Goal: Task Accomplishment & Management: Manage account settings

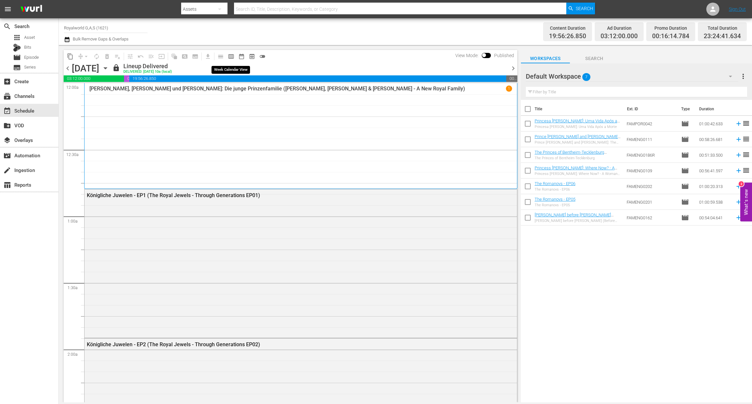
drag, startPoint x: 233, startPoint y: 57, endPoint x: 673, endPoint y: 10, distance: 442.3
click at [233, 57] on span "calendar_view_week_outlined" at bounding box center [231, 56] width 7 height 7
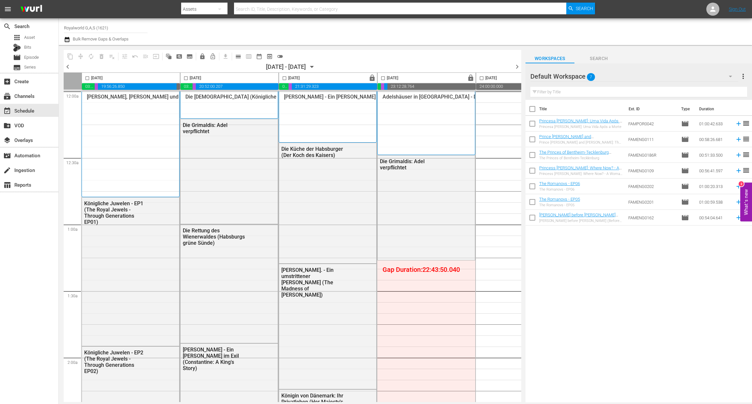
click at [67, 67] on span "chevron_left" at bounding box center [68, 67] width 8 height 8
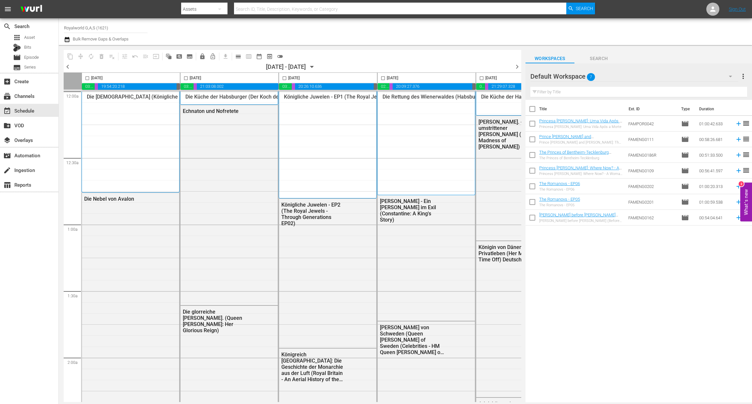
scroll to position [0, 167]
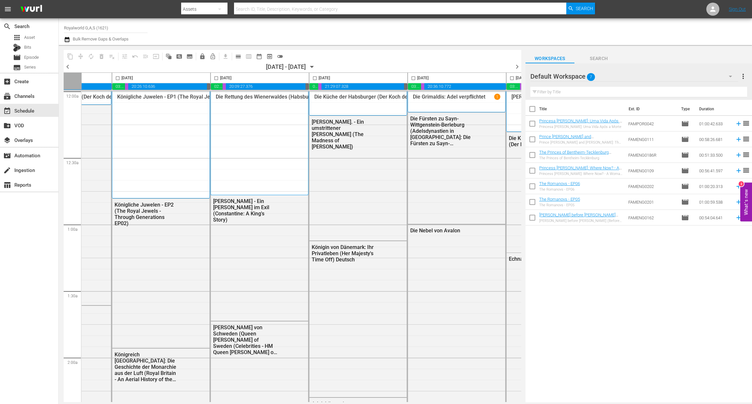
click at [414, 77] on input "checkbox" at bounding box center [414, 80] width 8 height 8
checkbox input "true"
click at [70, 55] on span "content_copy" at bounding box center [70, 56] width 7 height 7
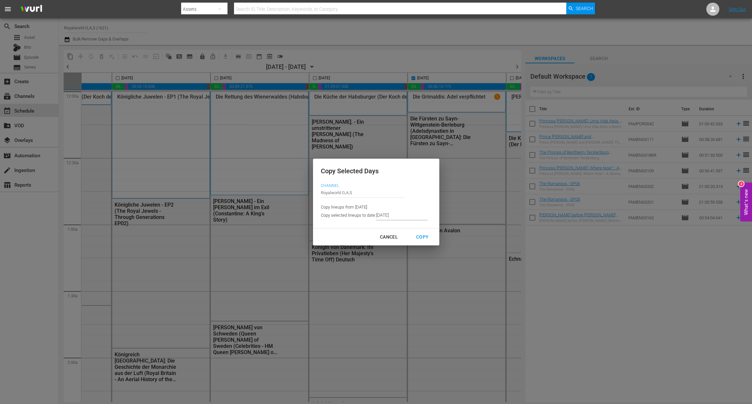
click at [410, 214] on input "[DATE]" at bounding box center [402, 216] width 52 height 10
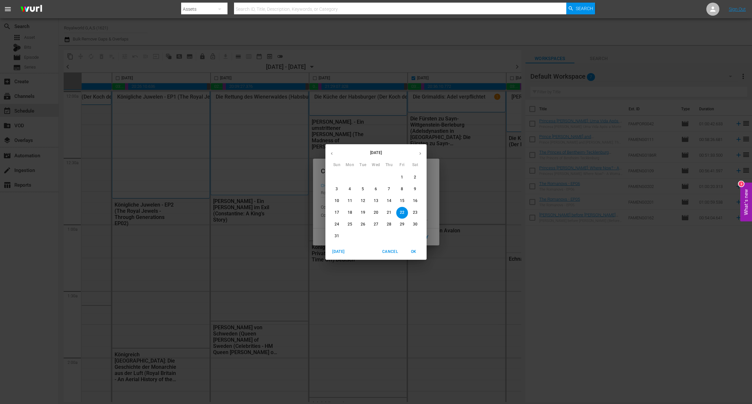
click at [347, 221] on button "25" at bounding box center [350, 225] width 12 height 12
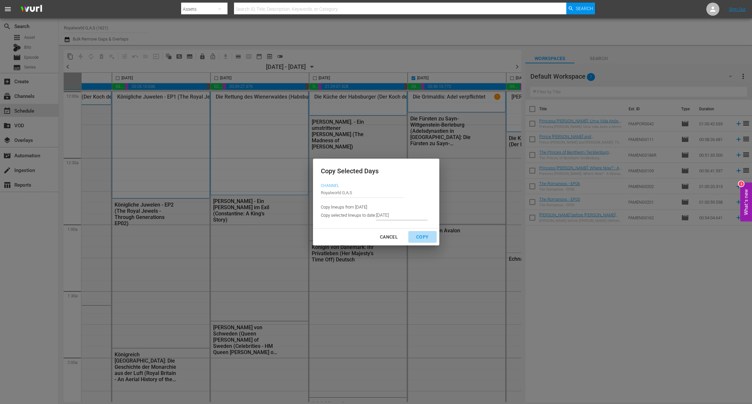
click at [422, 240] on div "Copy" at bounding box center [422, 237] width 23 height 8
type input "[DATE]"
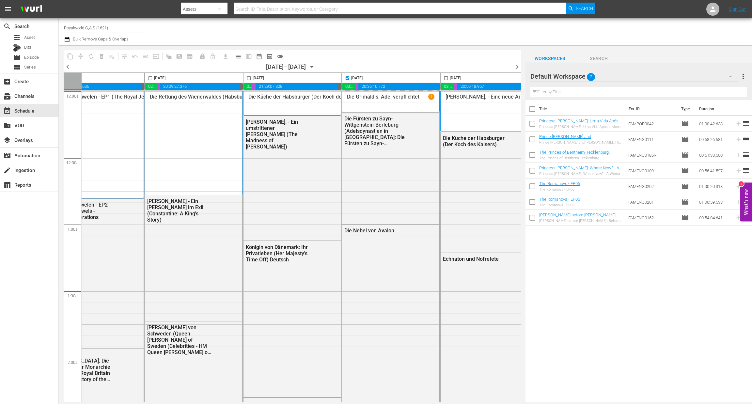
scroll to position [0, 253]
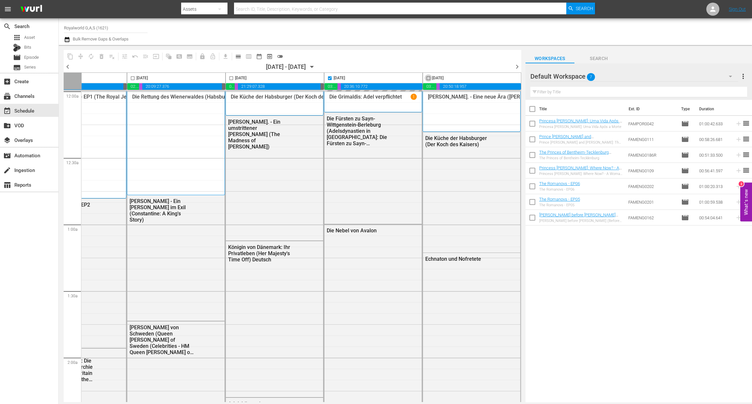
click at [426, 77] on input "checkbox" at bounding box center [429, 80] width 8 height 8
checkbox input "false"
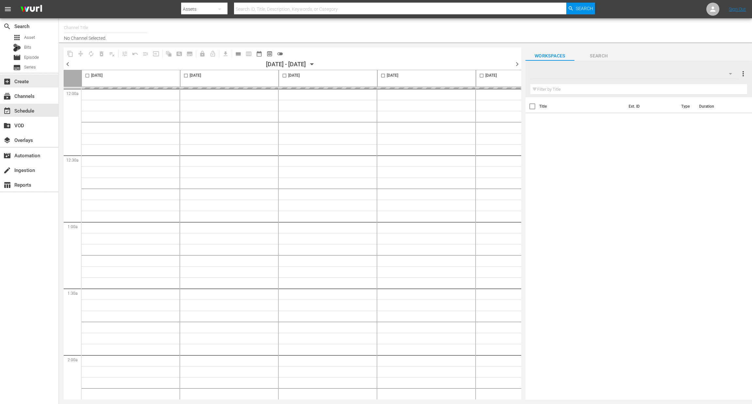
type input "Royalworld G,A,S (1621)"
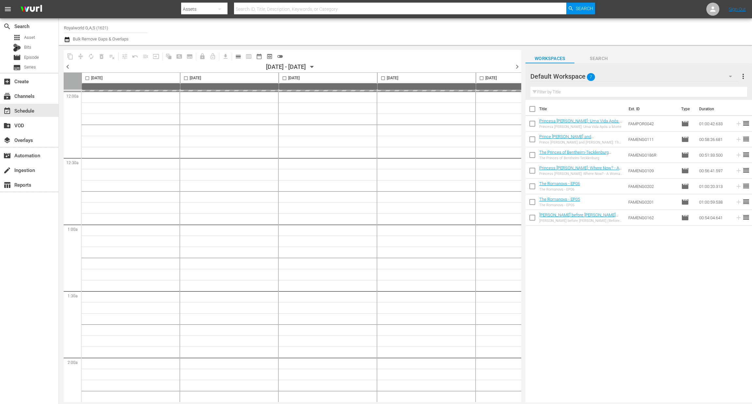
scroll to position [0, 253]
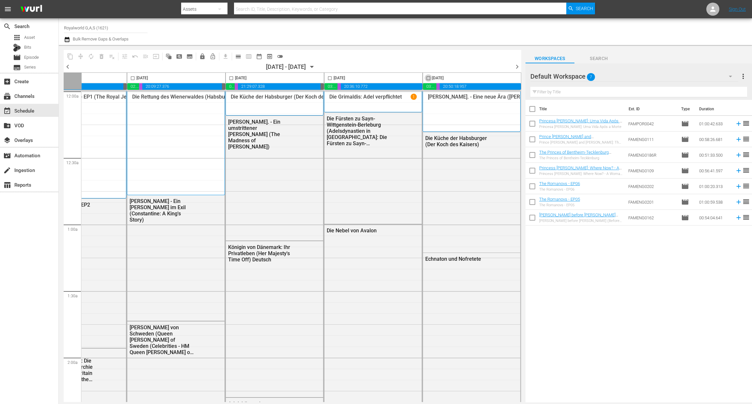
click at [426, 76] on input "checkbox" at bounding box center [429, 80] width 8 height 8
checkbox input "true"
click at [68, 54] on span "content_copy" at bounding box center [70, 56] width 7 height 7
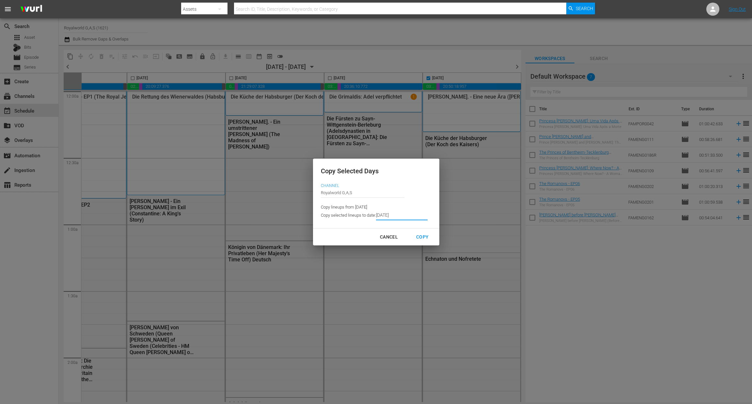
click at [419, 217] on input "[DATE]" at bounding box center [402, 216] width 52 height 10
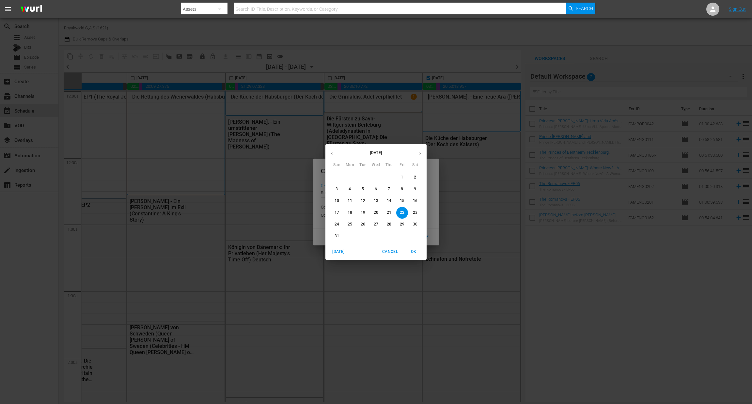
click at [360, 222] on span "26" at bounding box center [363, 225] width 12 height 6
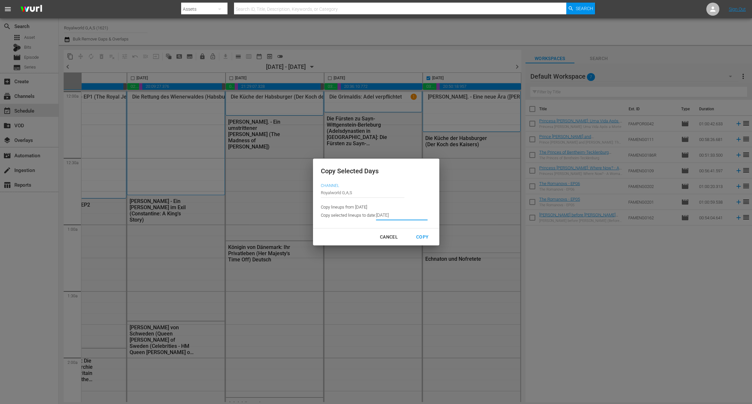
click at [426, 245] on div "Cancel Copy" at bounding box center [376, 237] width 126 height 17
click at [423, 238] on div "Copy" at bounding box center [422, 237] width 23 height 8
type input "[DATE]"
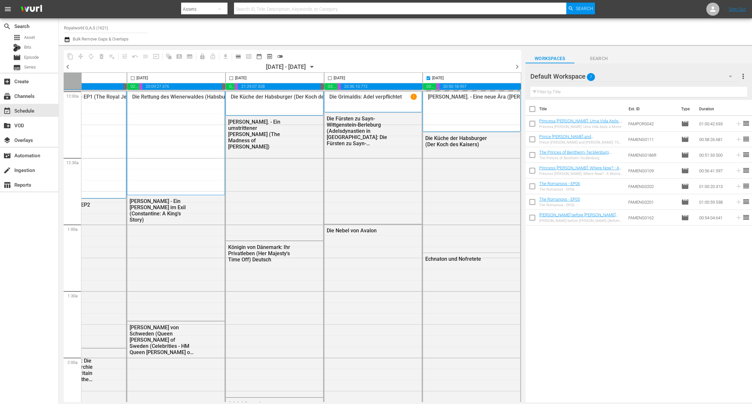
checkbox input "false"
click at [516, 68] on span "chevron_right" at bounding box center [517, 67] width 8 height 8
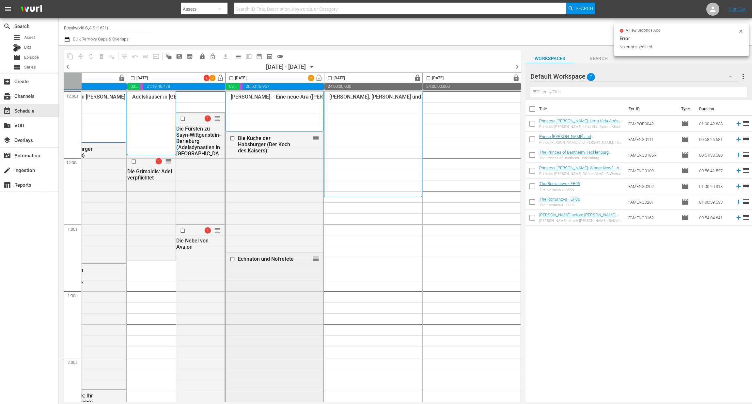
scroll to position [13, 253]
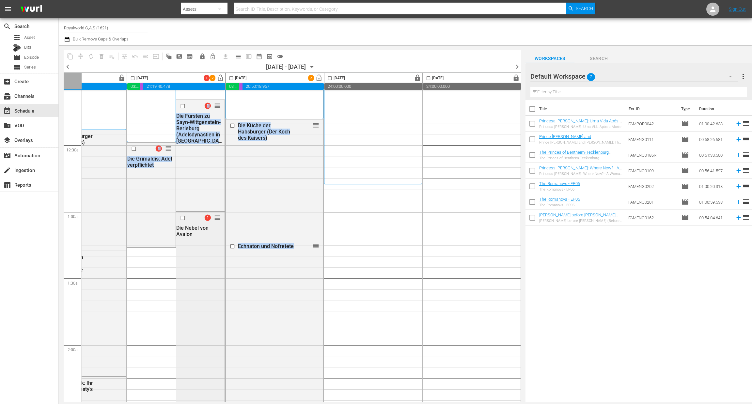
drag, startPoint x: 359, startPoint y: 400, endPoint x: 220, endPoint y: 389, distance: 139.2
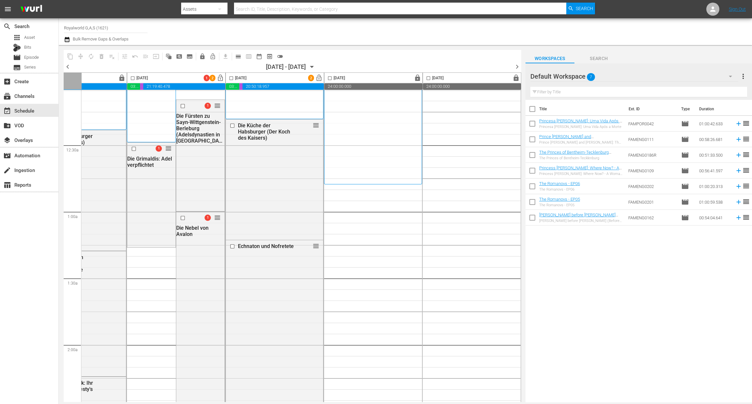
click at [21, 309] on div "search Search apps Asset Bits movie Episode subtitles Series add_box Create sub…" at bounding box center [29, 220] width 59 height 404
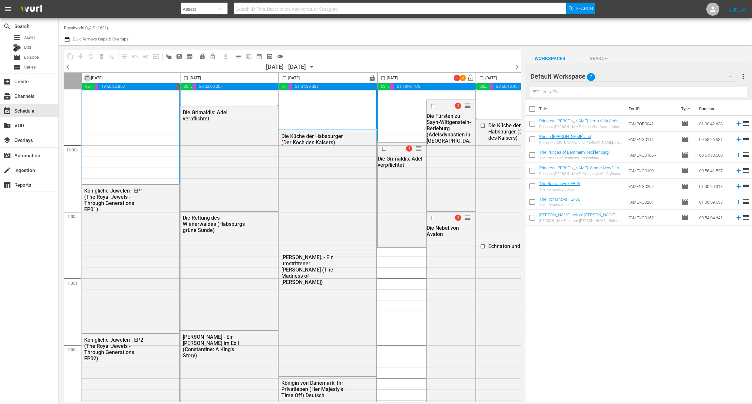
click at [89, 78] on input "checkbox" at bounding box center [88, 80] width 8 height 8
checkbox input "true"
click at [70, 55] on span "content_copy" at bounding box center [70, 56] width 7 height 7
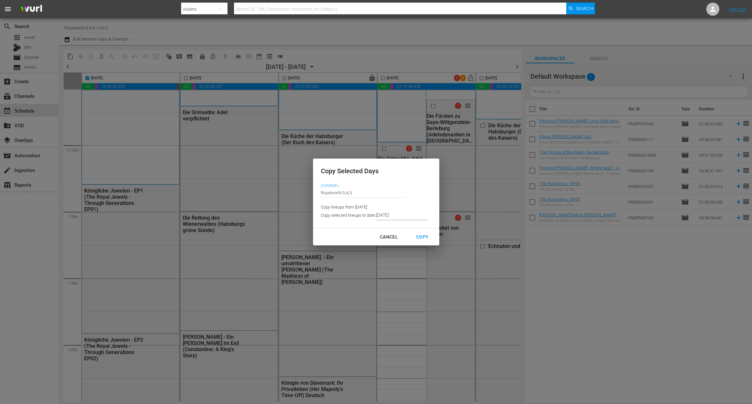
click at [411, 217] on input "[DATE]" at bounding box center [402, 216] width 52 height 10
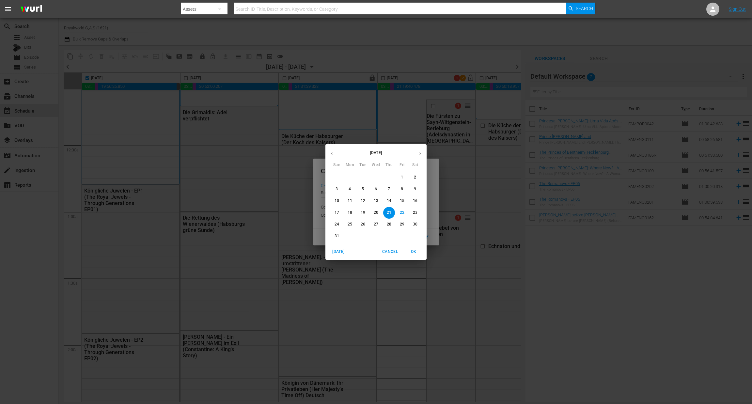
click at [370, 223] on span "27" at bounding box center [376, 225] width 12 height 6
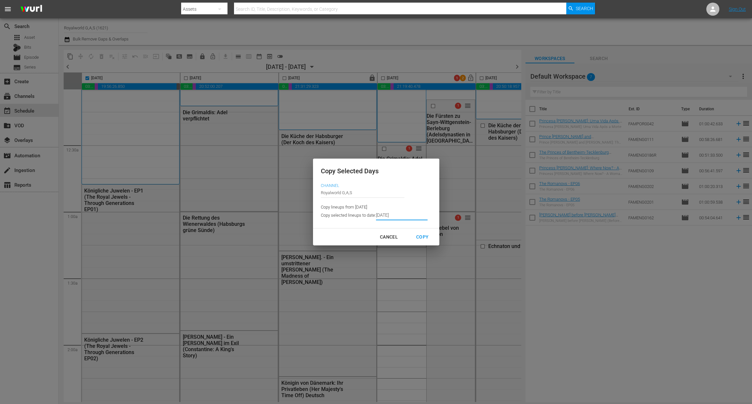
click at [417, 237] on div "Copy" at bounding box center [422, 237] width 23 height 8
type input "[DATE]"
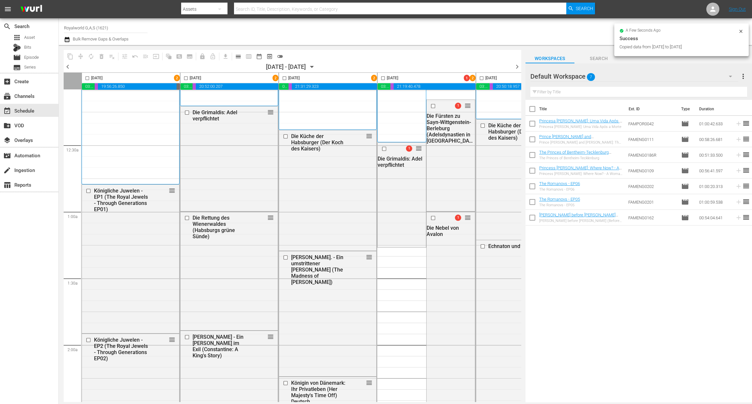
checkbox input "false"
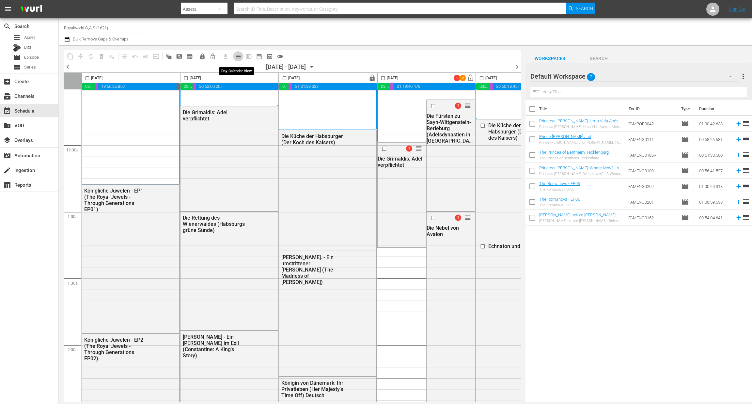
click at [237, 55] on span "calendar_view_day_outlined" at bounding box center [238, 56] width 7 height 7
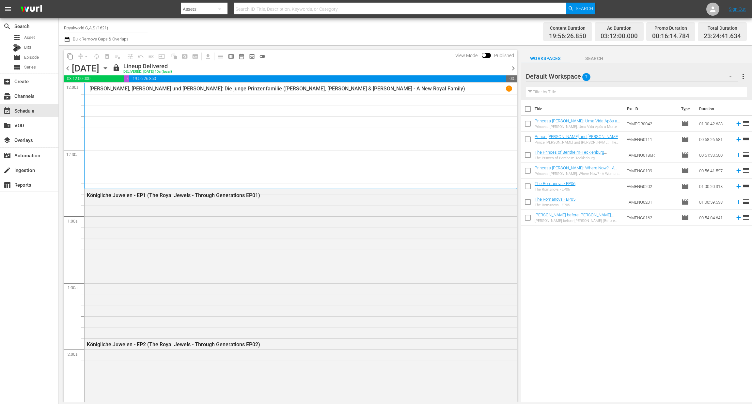
click at [513, 70] on span "chevron_right" at bounding box center [513, 68] width 8 height 8
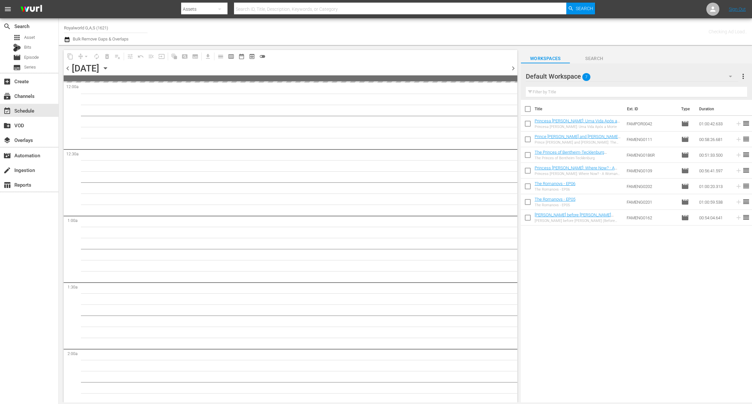
click at [513, 70] on span "chevron_right" at bounding box center [513, 68] width 8 height 8
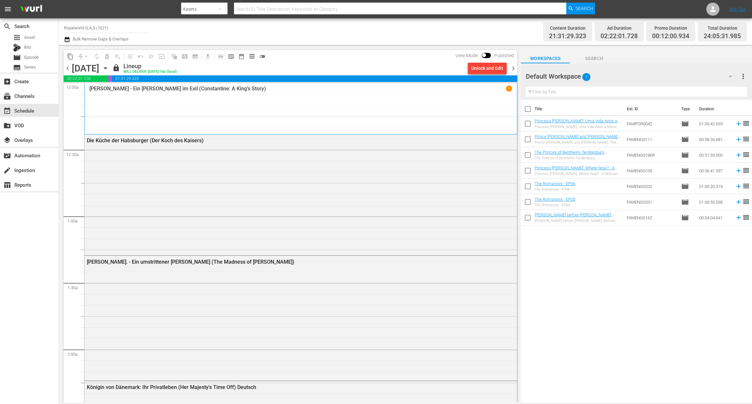
click at [513, 70] on span "chevron_right" at bounding box center [513, 68] width 8 height 8
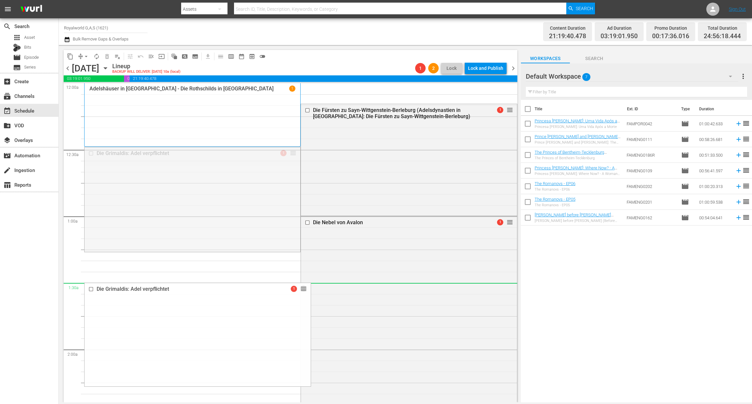
drag, startPoint x: 289, startPoint y: 154, endPoint x: 309, endPoint y: 291, distance: 138.2
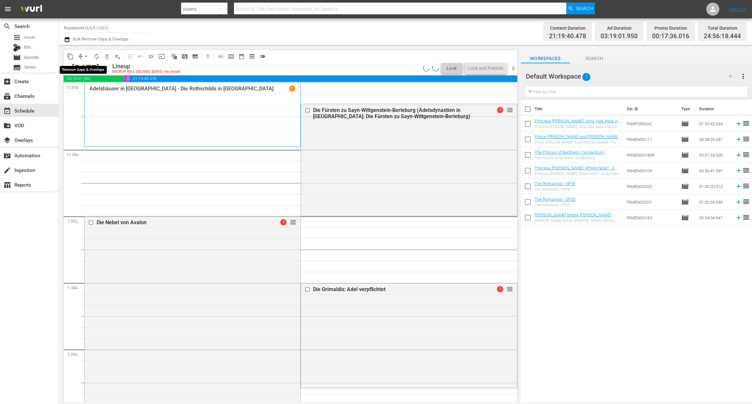
click at [87, 56] on span "arrow_drop_down" at bounding box center [86, 56] width 7 height 7
click at [82, 88] on li "Align to End of Previous Day" at bounding box center [86, 91] width 69 height 11
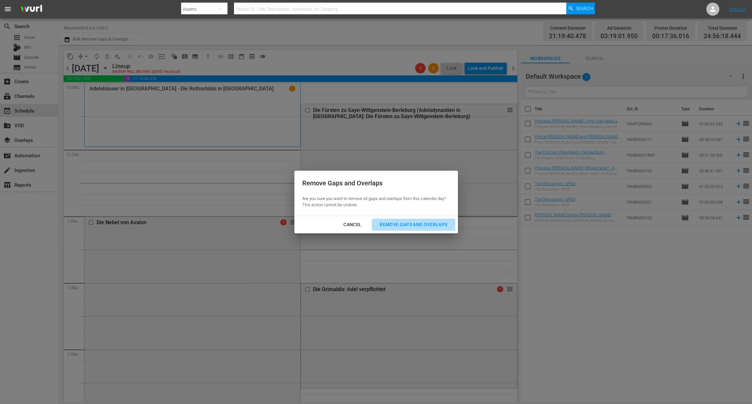
click at [412, 223] on div "Remove Gaps and Overlaps" at bounding box center [413, 225] width 78 height 8
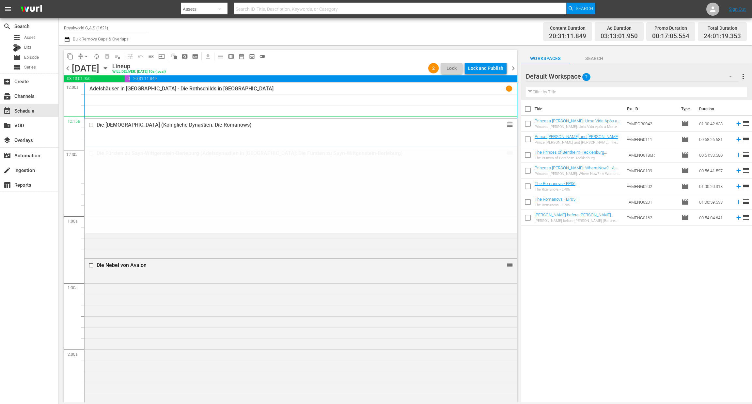
drag, startPoint x: 501, startPoint y: 290, endPoint x: 377, endPoint y: 127, distance: 204.3
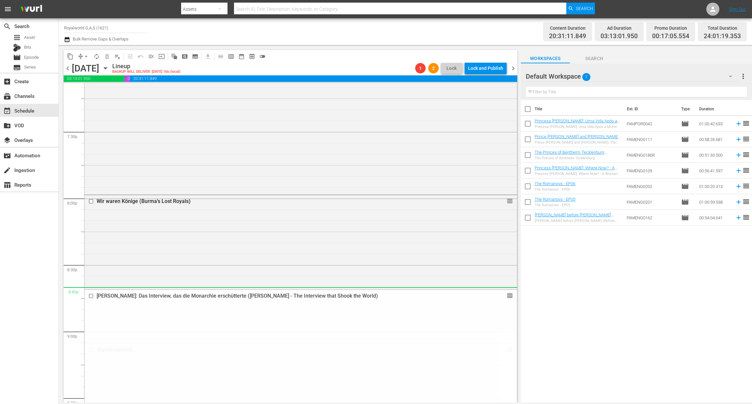
scroll to position [2546, 0]
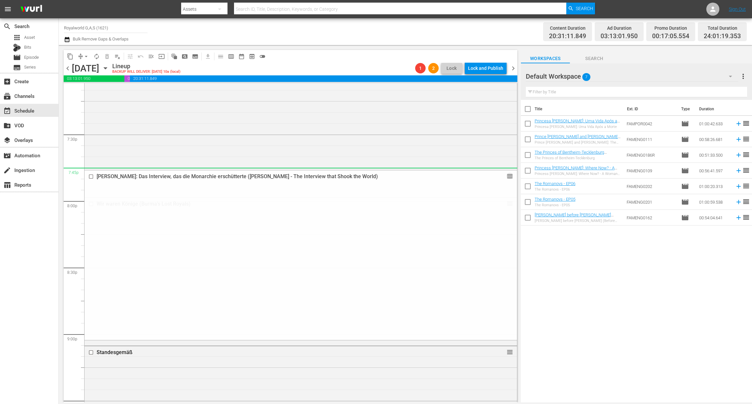
drag, startPoint x: 504, startPoint y: 158, endPoint x: 398, endPoint y: 177, distance: 107.5
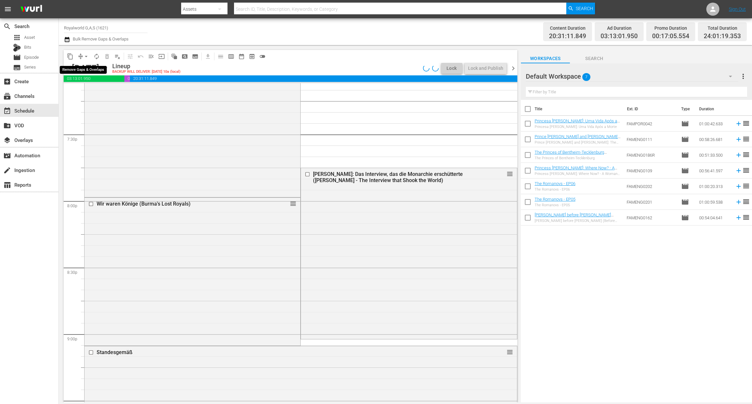
click at [86, 55] on span "arrow_drop_down" at bounding box center [86, 56] width 7 height 7
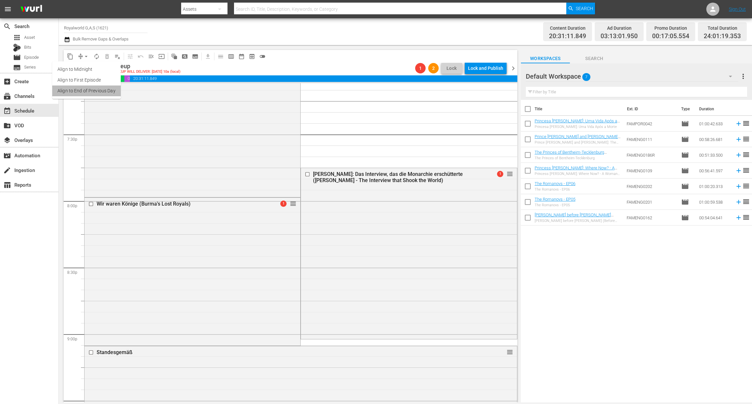
click at [88, 95] on li "Align to End of Previous Day" at bounding box center [86, 91] width 69 height 11
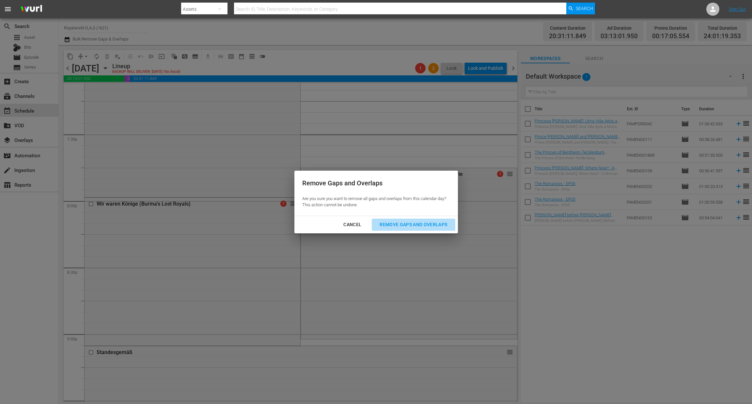
click at [396, 229] on button "Remove Gaps and Overlaps" at bounding box center [413, 225] width 83 height 12
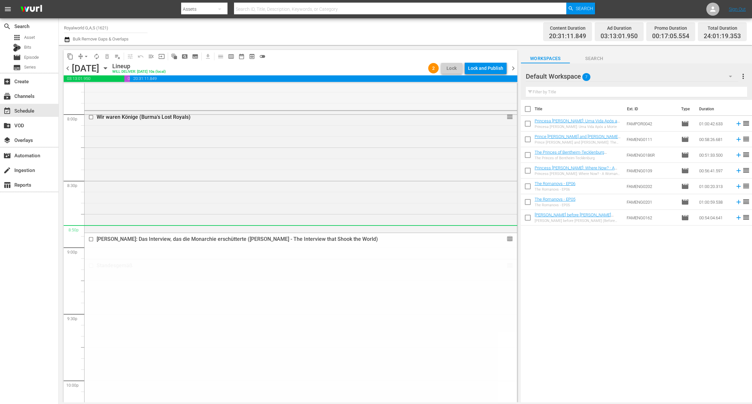
scroll to position [2634, 0]
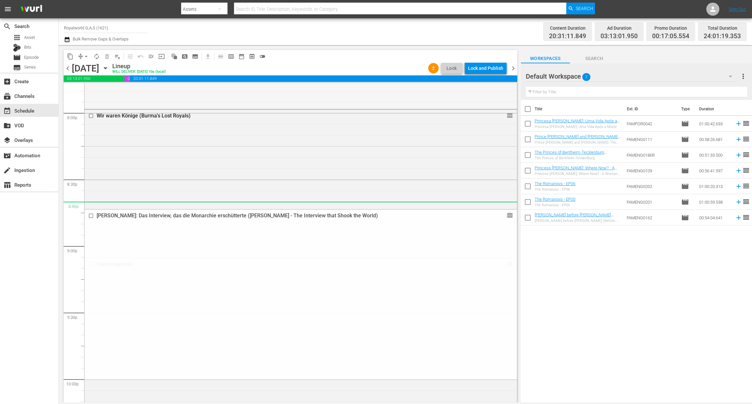
drag, startPoint x: 498, startPoint y: 137, endPoint x: 433, endPoint y: 210, distance: 98.0
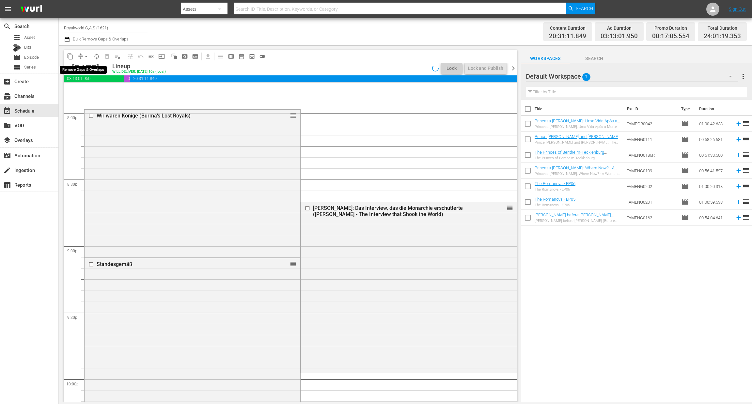
click at [86, 57] on span "arrow_drop_down" at bounding box center [86, 56] width 7 height 7
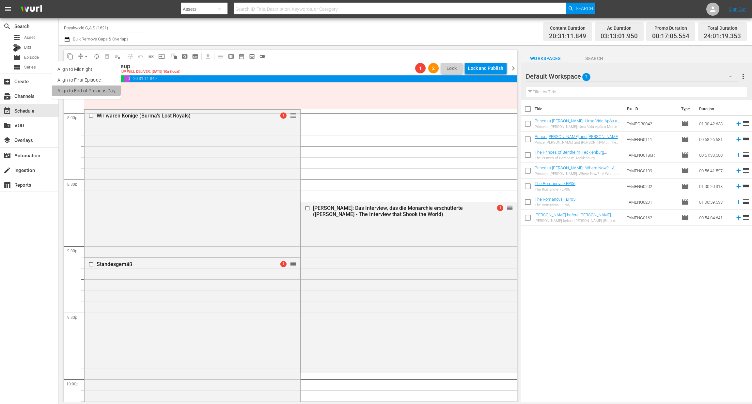
click at [84, 90] on li "Align to End of Previous Day" at bounding box center [86, 91] width 69 height 11
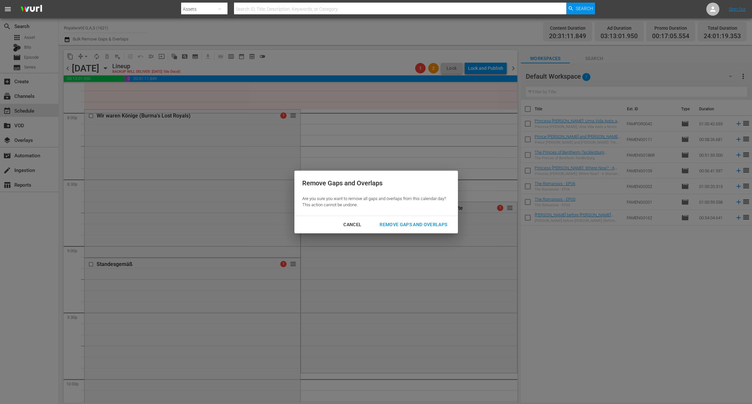
click at [416, 225] on div "Remove Gaps and Overlaps" at bounding box center [413, 225] width 78 height 8
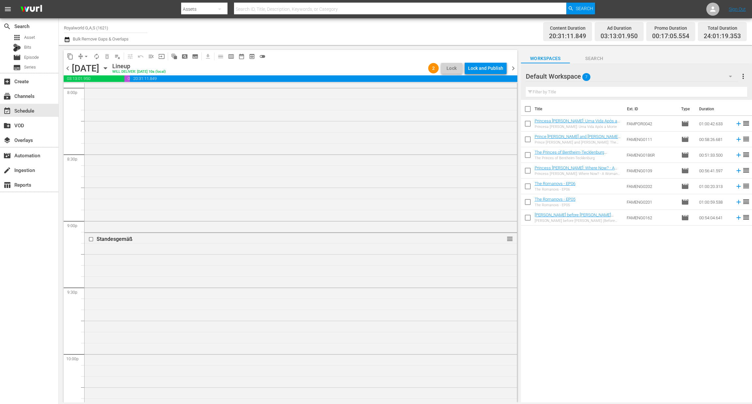
scroll to position [2601, 0]
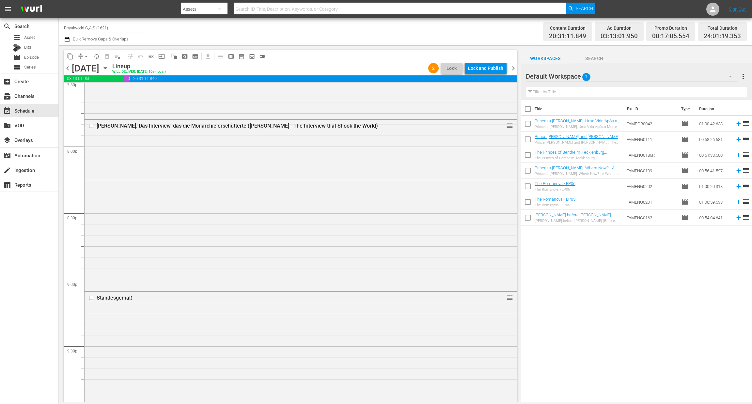
drag, startPoint x: 501, startPoint y: 331, endPoint x: 436, endPoint y: 245, distance: 107.5
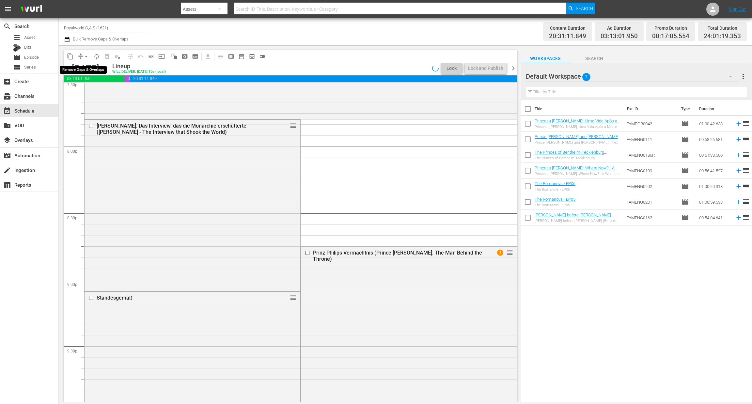
click at [86, 56] on span "arrow_drop_down" at bounding box center [86, 56] width 7 height 7
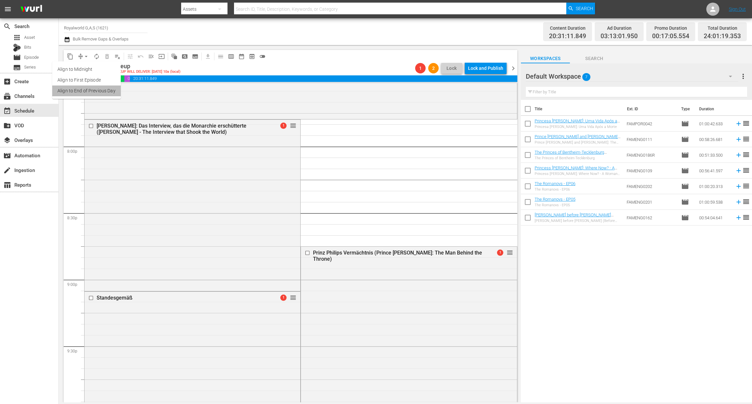
click at [101, 91] on li "Align to End of Previous Day" at bounding box center [86, 91] width 69 height 11
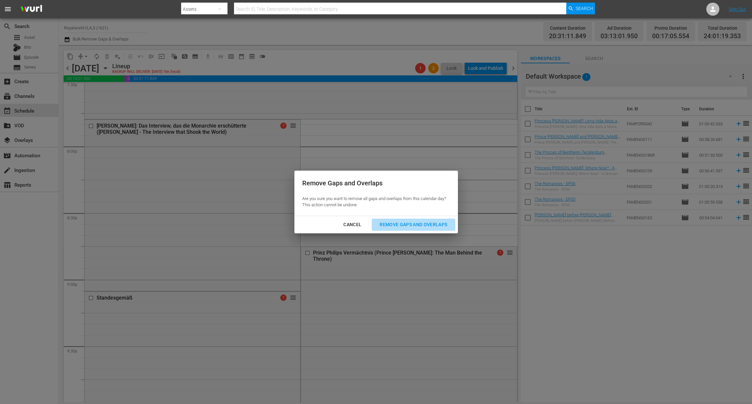
click at [429, 219] on button "Remove Gaps and Overlaps" at bounding box center [413, 225] width 83 height 12
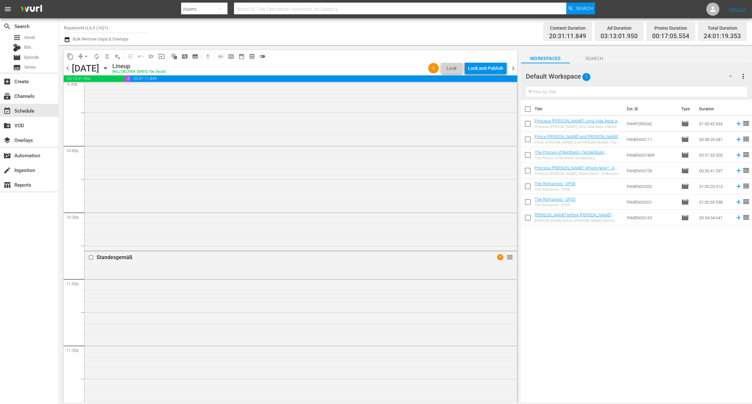
scroll to position [2943, 0]
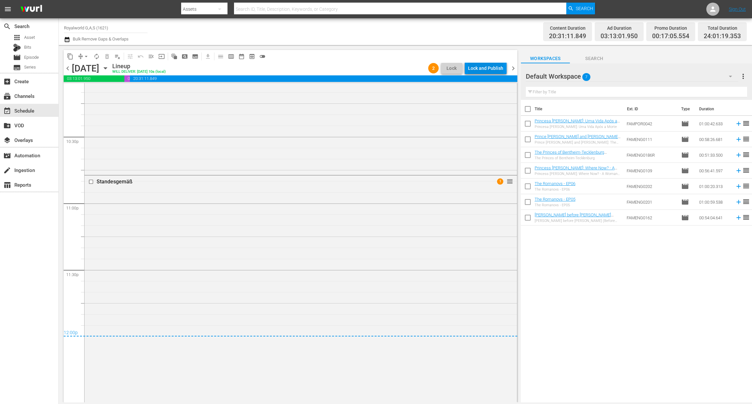
click at [484, 75] on div "chevron_left Monday, August 25th August 25th Lineup WILL DELIVER: 8/24 @ 10a (l…" at bounding box center [291, 69] width 454 height 13
click at [483, 73] on div "Lock and Publish" at bounding box center [485, 68] width 35 height 12
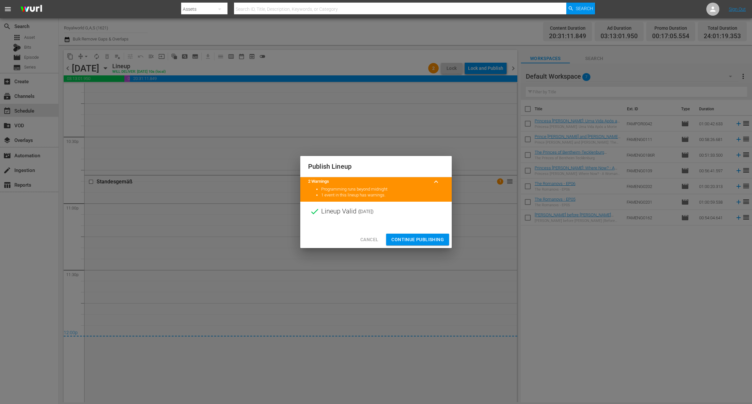
click at [420, 244] on button "Continue Publishing" at bounding box center [417, 240] width 63 height 12
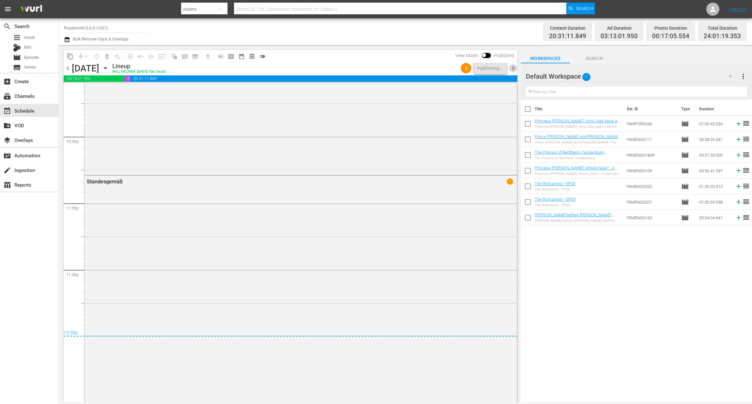
click at [514, 71] on span "chevron_right" at bounding box center [513, 68] width 8 height 8
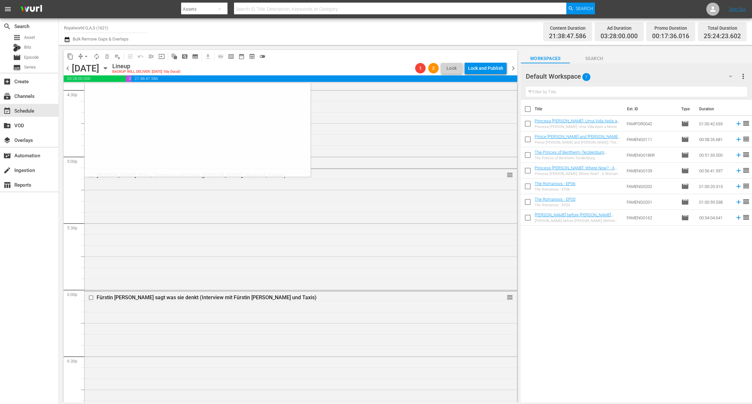
scroll to position [2203, 0]
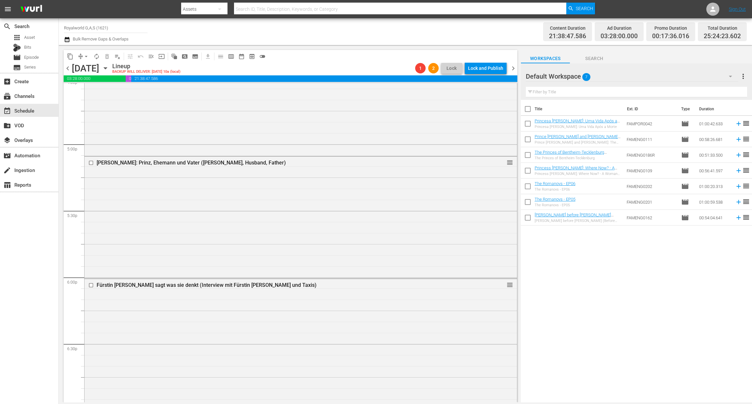
drag, startPoint x: 289, startPoint y: 156, endPoint x: 302, endPoint y: 223, distance: 67.9
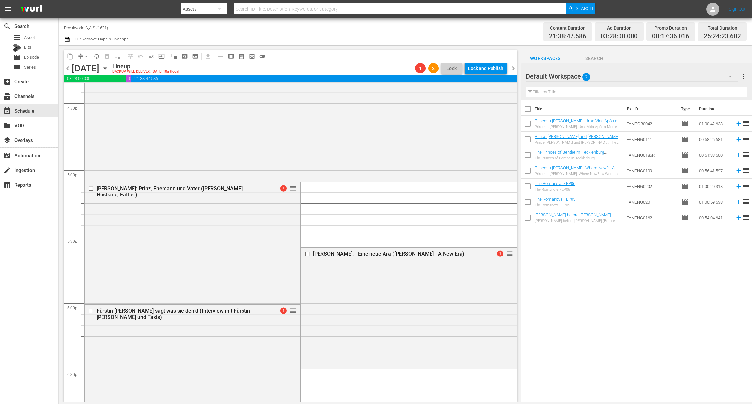
scroll to position [2399, 0]
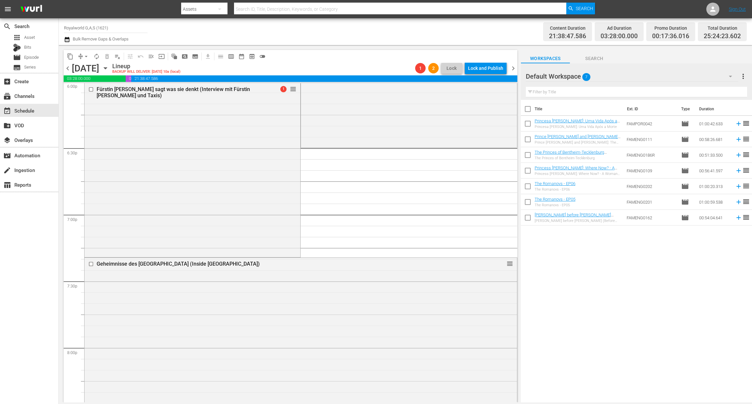
drag, startPoint x: 502, startPoint y: 135, endPoint x: 374, endPoint y: 155, distance: 130.2
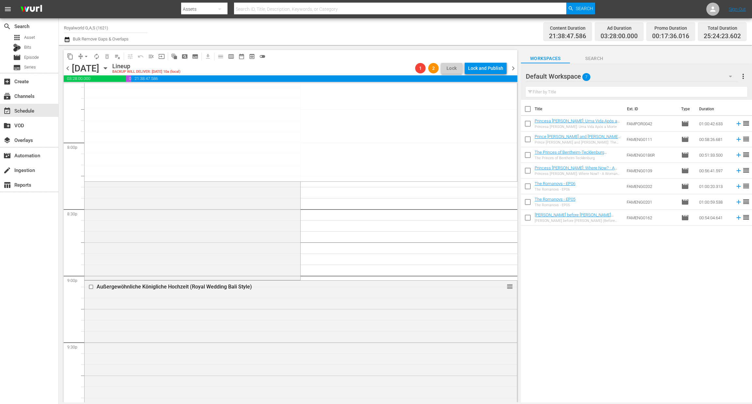
scroll to position [2649, 0]
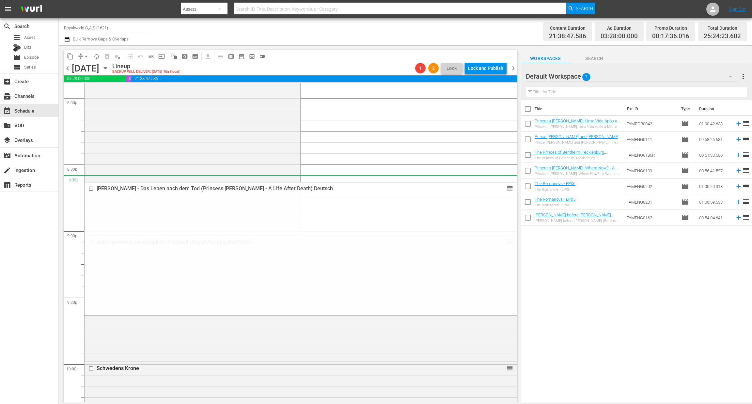
drag, startPoint x: 504, startPoint y: 120, endPoint x: 446, endPoint y: 179, distance: 82.9
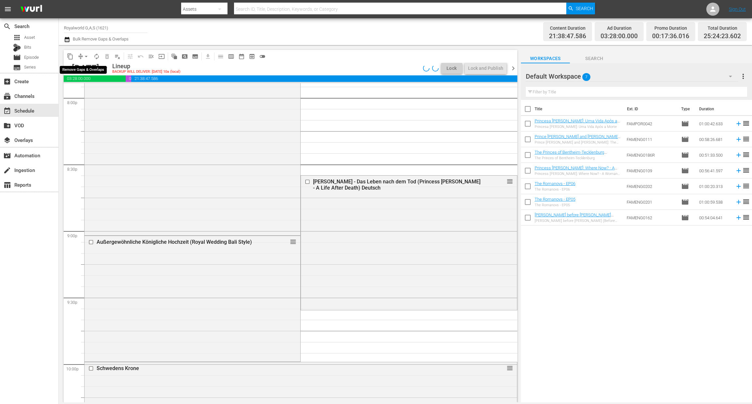
click at [87, 56] on span "arrow_drop_down" at bounding box center [86, 56] width 7 height 7
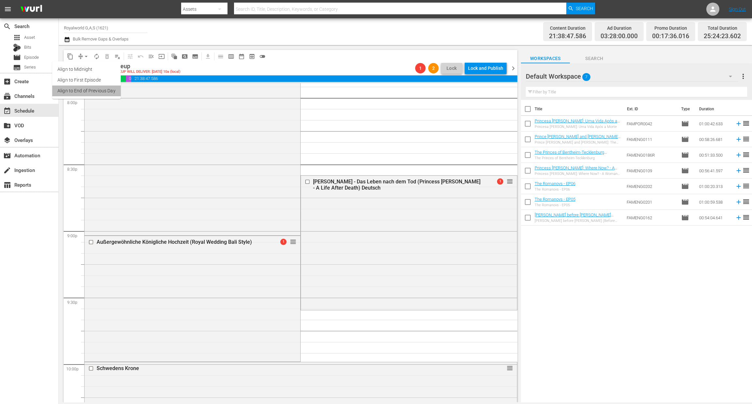
click at [91, 92] on li "Align to End of Previous Day" at bounding box center [86, 91] width 69 height 11
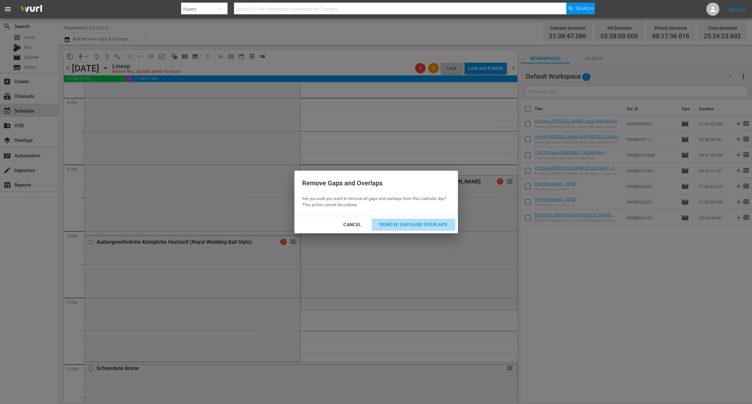
click at [435, 225] on div "Remove Gaps and Overlaps" at bounding box center [413, 225] width 78 height 8
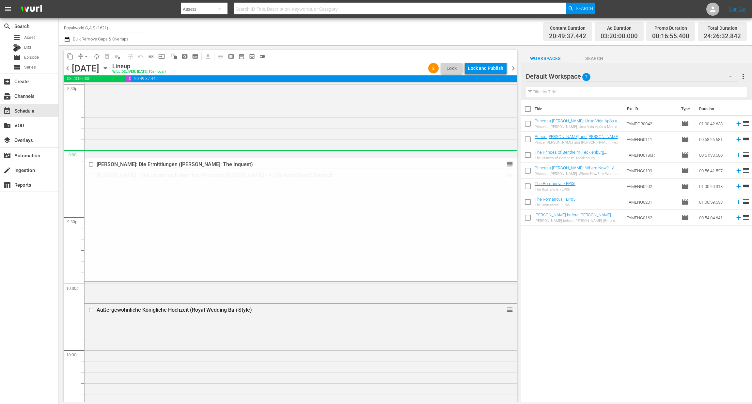
scroll to position [2782, 0]
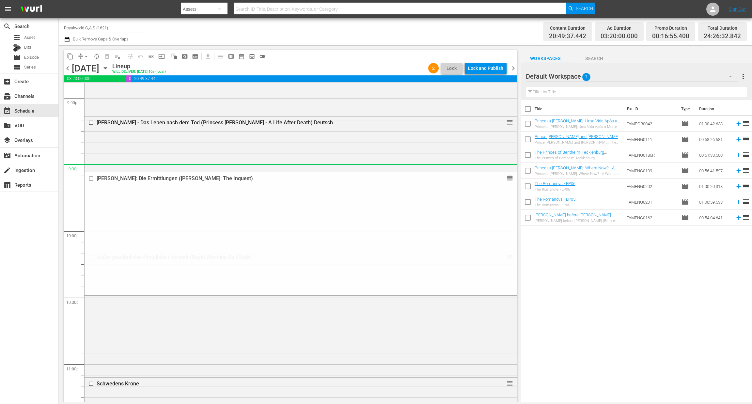
drag, startPoint x: 504, startPoint y: 210, endPoint x: 462, endPoint y: 165, distance: 61.9
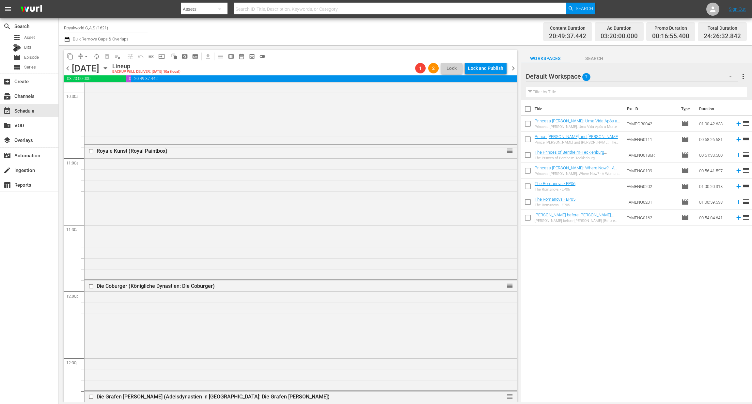
scroll to position [1518, 0]
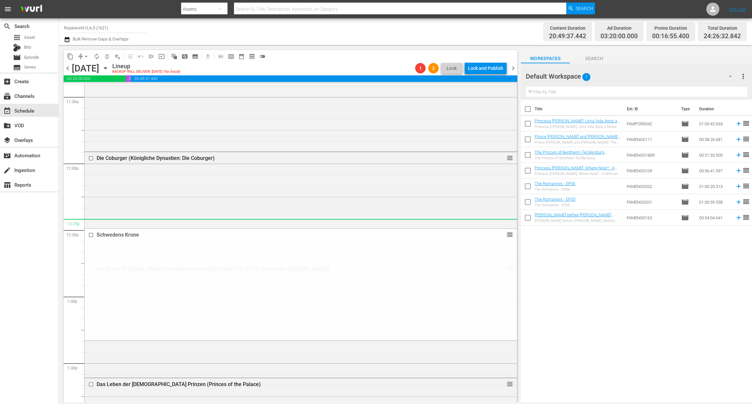
drag, startPoint x: 498, startPoint y: 384, endPoint x: 447, endPoint y: 223, distance: 169.2
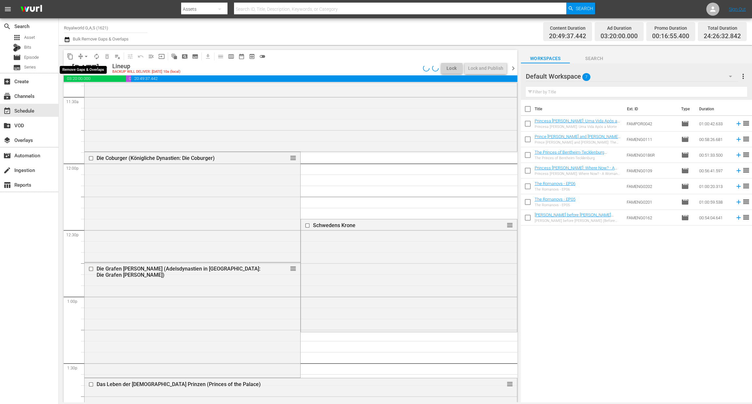
click at [85, 55] on span "arrow_drop_down" at bounding box center [86, 56] width 7 height 7
click at [79, 92] on li "Align to End of Previous Day" at bounding box center [86, 91] width 69 height 11
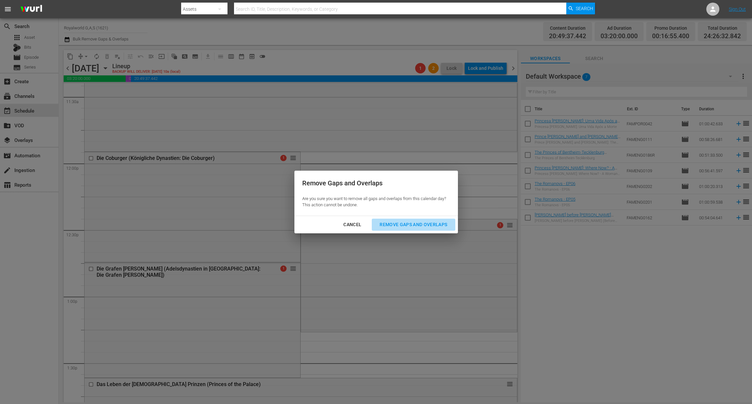
click at [401, 223] on div "Remove Gaps and Overlaps" at bounding box center [413, 225] width 78 height 8
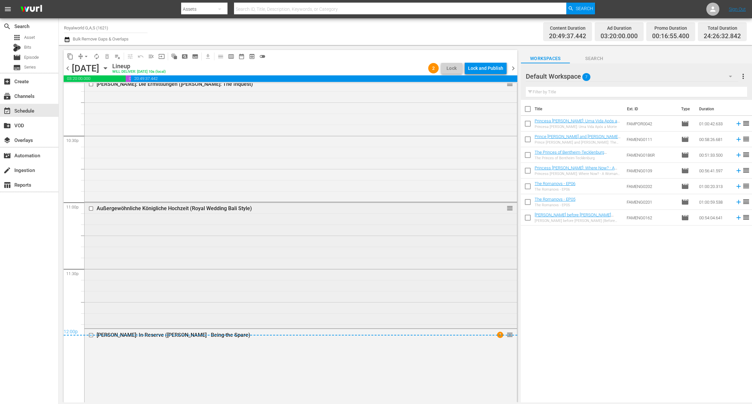
scroll to position [3002, 0]
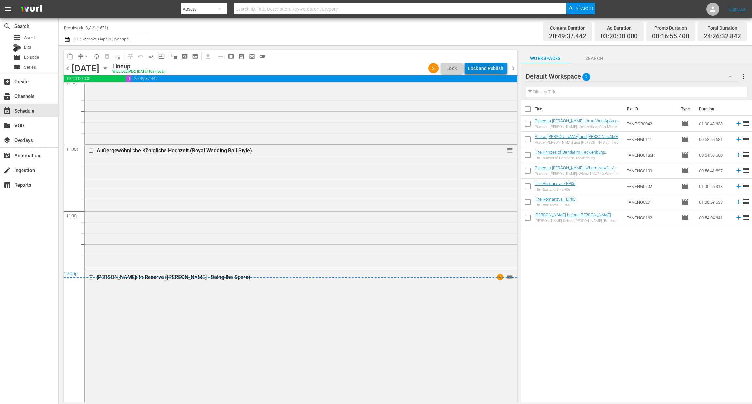
click at [481, 70] on div "Lock and Publish" at bounding box center [485, 68] width 35 height 12
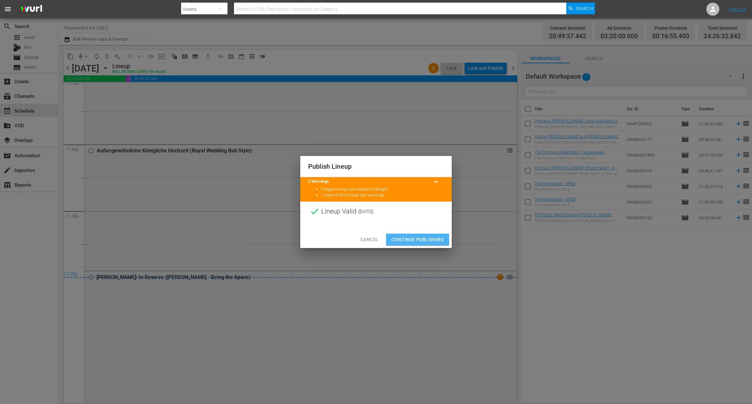
click at [420, 239] on span "Continue Publishing" at bounding box center [417, 240] width 53 height 8
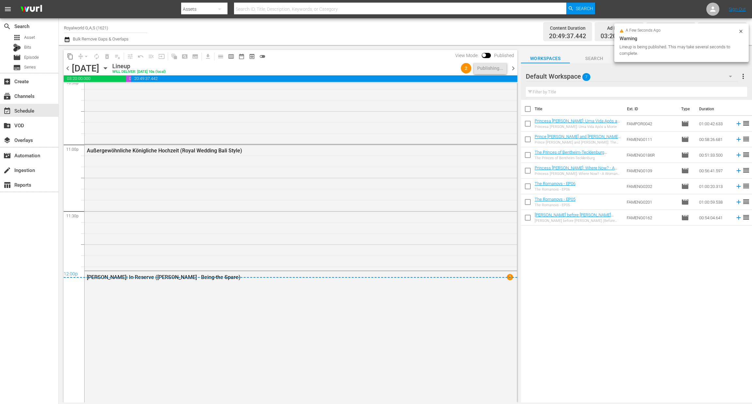
click at [513, 67] on span "chevron_right" at bounding box center [513, 68] width 8 height 8
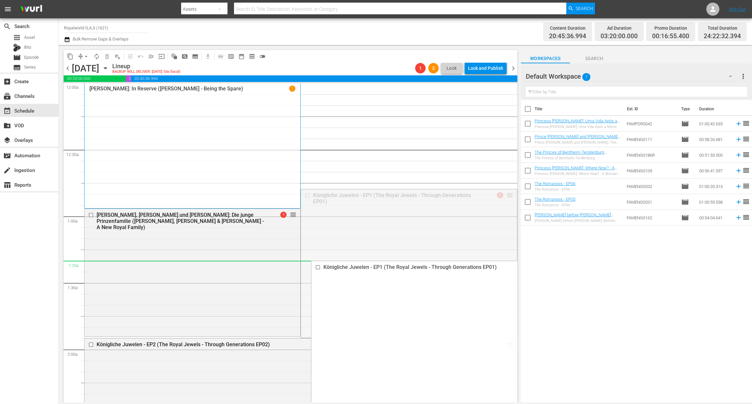
drag, startPoint x: 501, startPoint y: 196, endPoint x: 430, endPoint y: 268, distance: 100.9
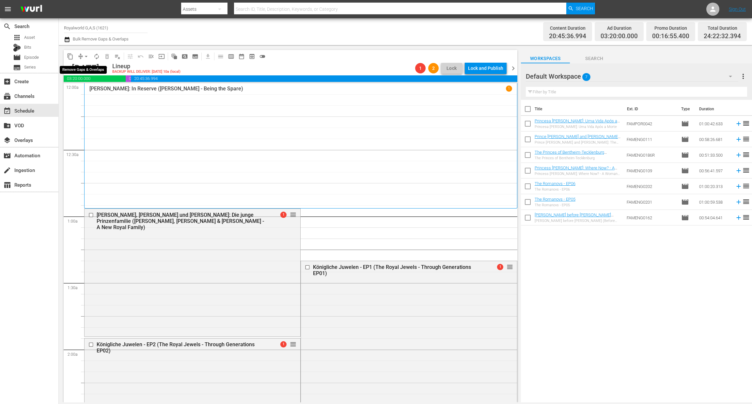
click at [84, 56] on span "arrow_drop_down" at bounding box center [86, 56] width 7 height 7
click at [92, 96] on ul "Align to Midnight Align to First Episode Align to End of Previous Day" at bounding box center [86, 80] width 69 height 38
drag, startPoint x: 94, startPoint y: 97, endPoint x: 96, endPoint y: 92, distance: 5.5
click at [94, 96] on ul "Align to Midnight Align to First Episode Align to End of Previous Day" at bounding box center [86, 80] width 69 height 38
click at [96, 92] on li "Align to End of Previous Day" at bounding box center [86, 91] width 69 height 11
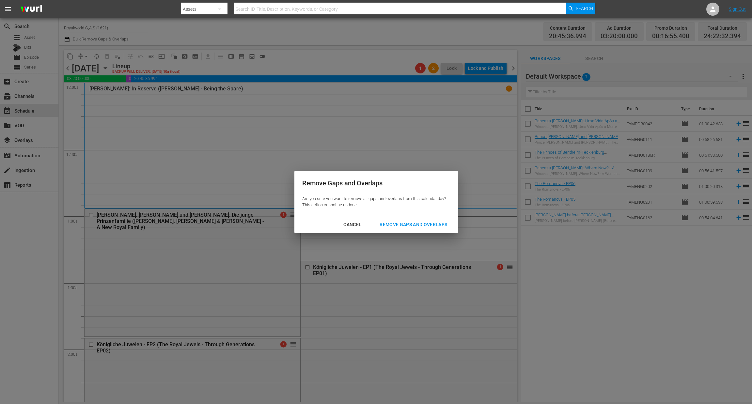
click at [430, 225] on div "Remove Gaps and Overlaps" at bounding box center [413, 225] width 78 height 8
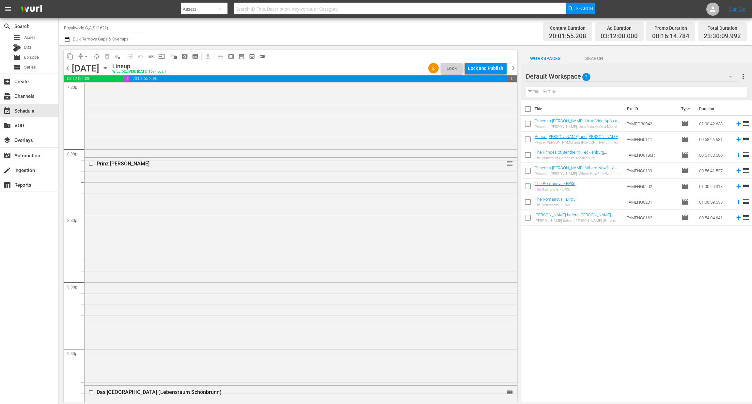
scroll to position [2606, 0]
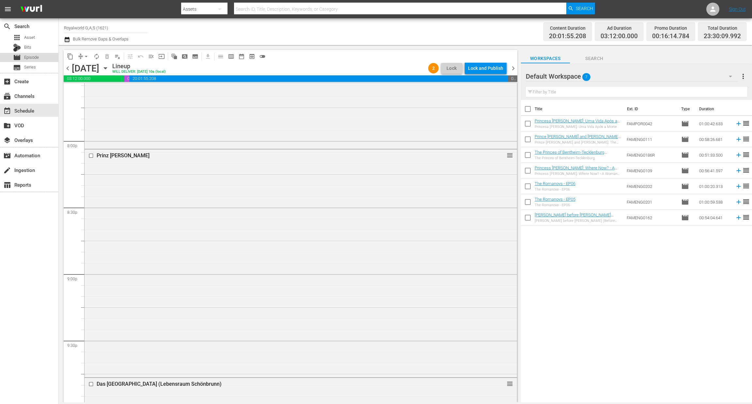
click at [25, 58] on span "Episode" at bounding box center [31, 57] width 15 height 7
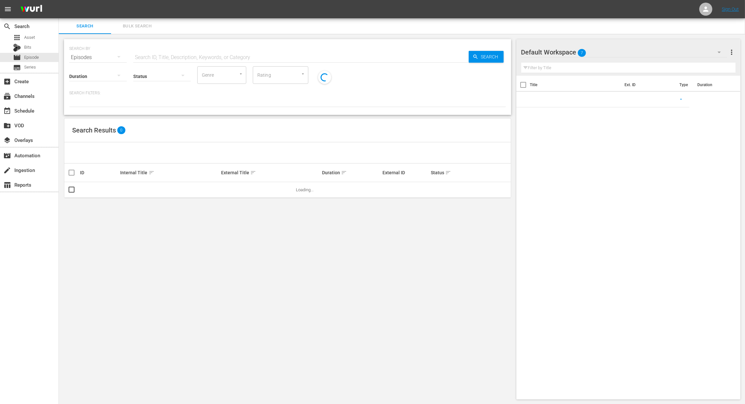
click at [181, 55] on input "text" at bounding box center [300, 58] width 335 height 16
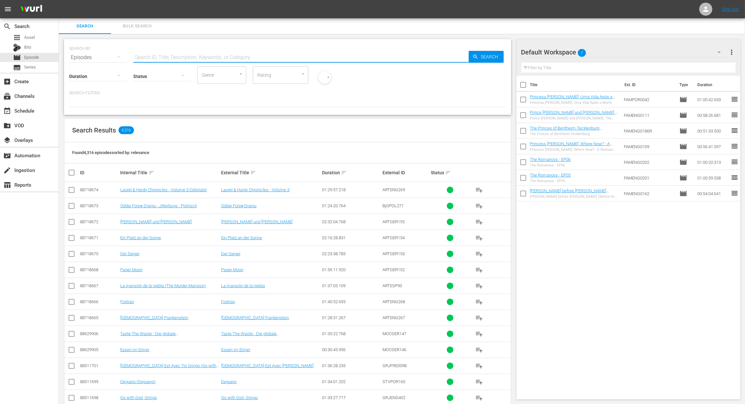
paste input "[PERSON_NAME]: Die Nacht, in der sie starb"
type input "[PERSON_NAME]: Die Nacht, in der sie starb"
click at [478, 59] on span "Search" at bounding box center [490, 57] width 25 height 12
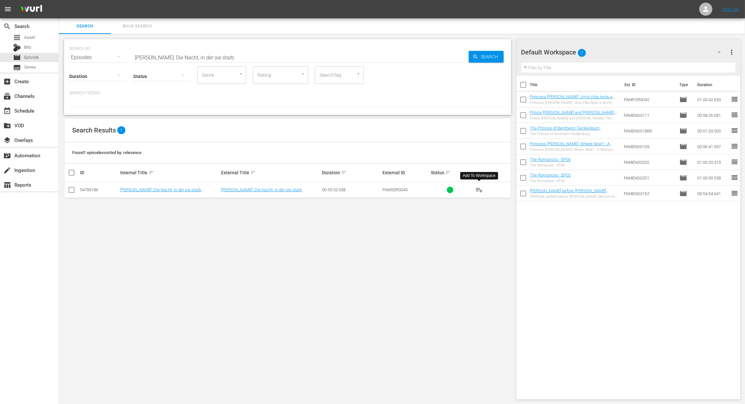
click at [480, 191] on span "playlist_add" at bounding box center [479, 190] width 8 height 8
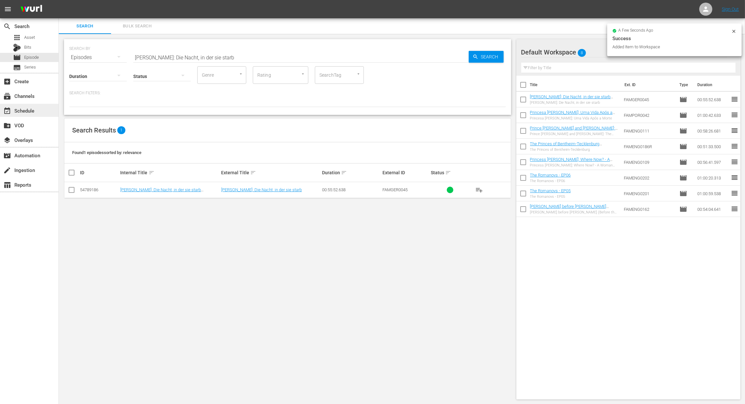
click at [28, 112] on div "event_available Schedule" at bounding box center [18, 110] width 37 height 6
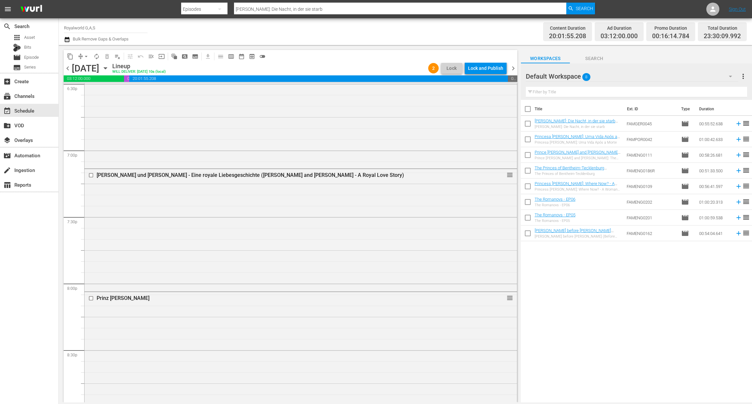
scroll to position [2595, 0]
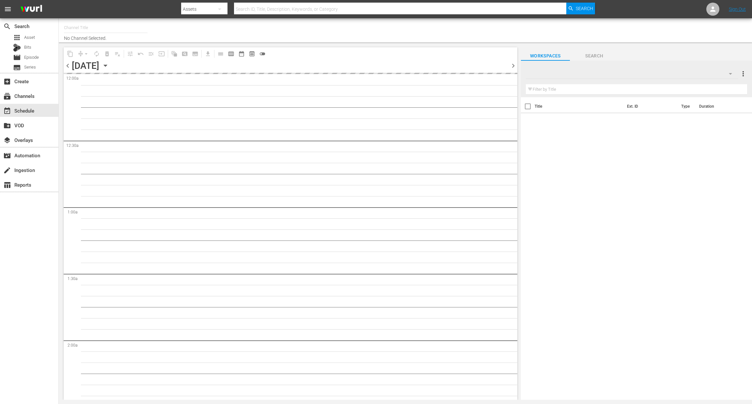
type input "Royalworld G,A,S (1621)"
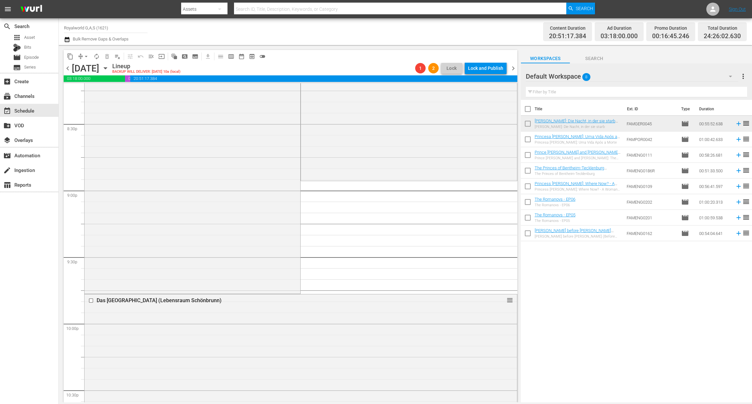
scroll to position [2592, 0]
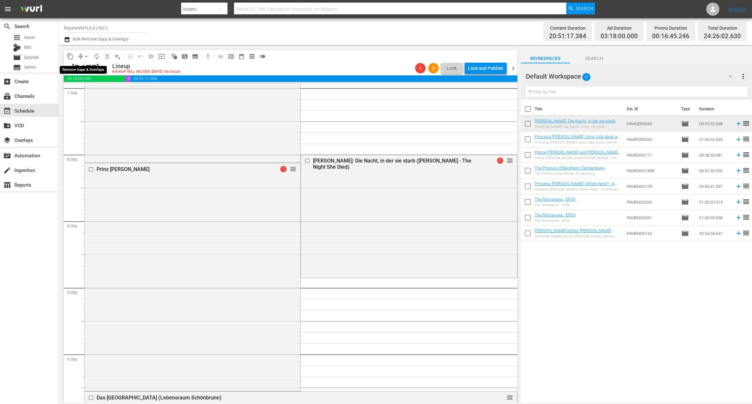
click at [87, 59] on button "arrow_drop_down" at bounding box center [86, 56] width 10 height 10
click at [94, 90] on li "Align to End of Previous Day" at bounding box center [86, 91] width 69 height 11
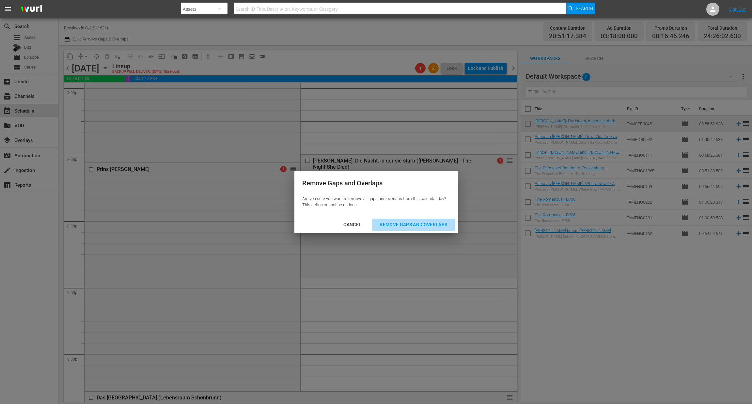
drag, startPoint x: 391, startPoint y: 224, endPoint x: 386, endPoint y: 222, distance: 6.1
click at [391, 223] on div "Remove Gaps and Overlaps" at bounding box center [413, 225] width 78 height 8
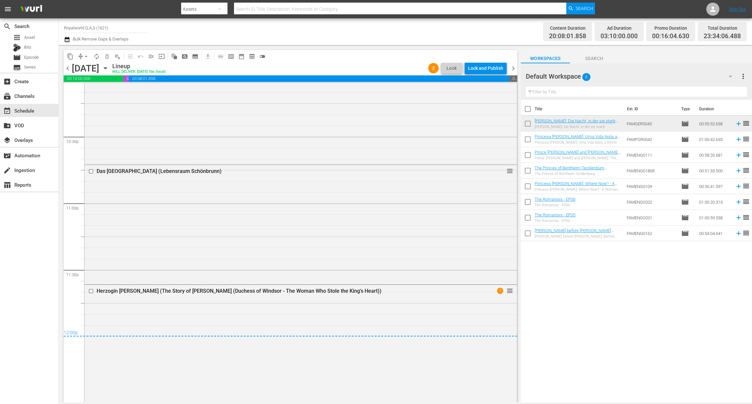
scroll to position [2945, 0]
click at [484, 70] on div "Lock and Publish" at bounding box center [485, 68] width 35 height 12
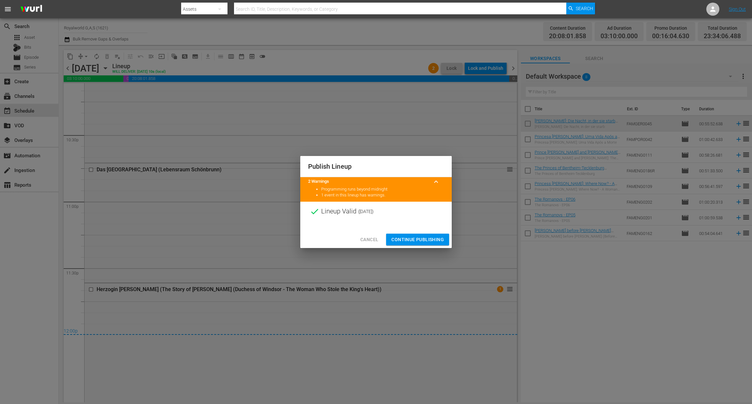
click at [415, 240] on span "Continue Publishing" at bounding box center [417, 240] width 53 height 8
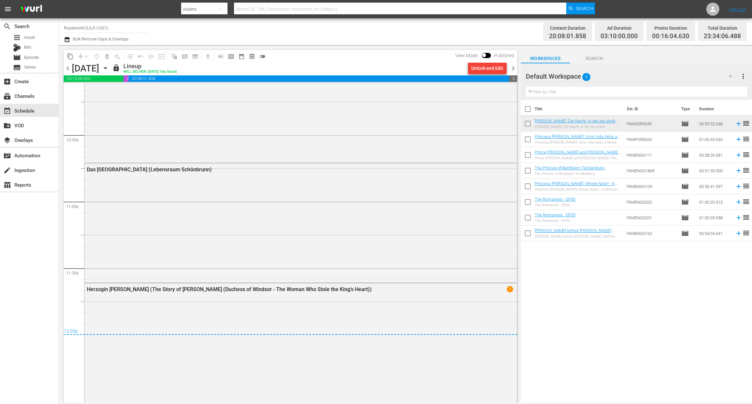
click at [72, 38] on span "Bulk Remove Gaps & Overlaps" at bounding box center [100, 39] width 57 height 5
click at [62, 40] on div "Channel Title Royalworld G,A,S (1621) Bulk Remove Gaps & Overlaps Content Durat…" at bounding box center [405, 31] width 693 height 27
click at [65, 39] on icon "button" at bounding box center [67, 39] width 5 height 5
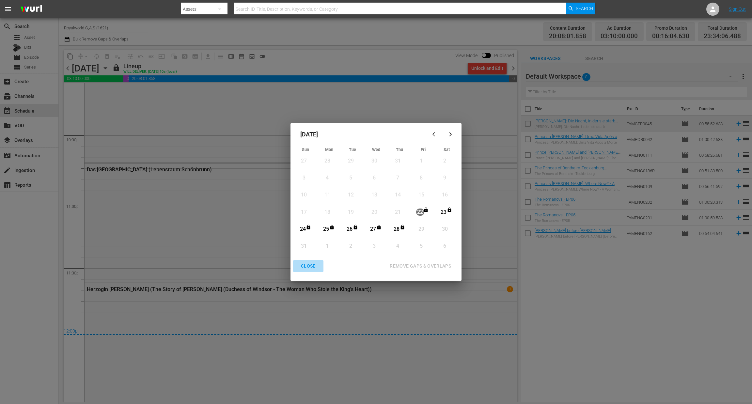
click at [305, 268] on div "CLOSE" at bounding box center [308, 266] width 25 height 8
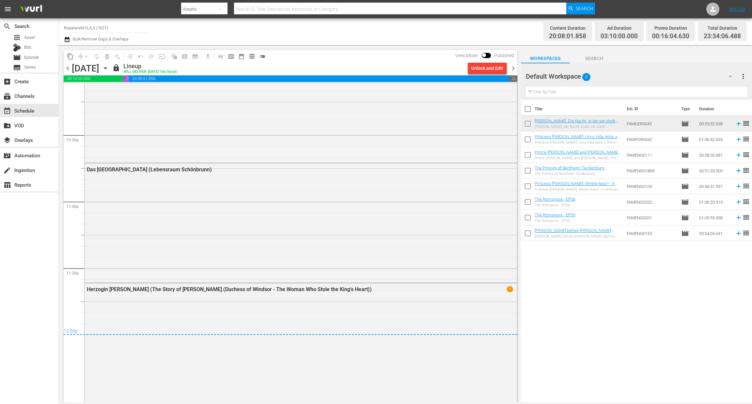
click at [510, 67] on span "chevron_right" at bounding box center [513, 68] width 8 height 8
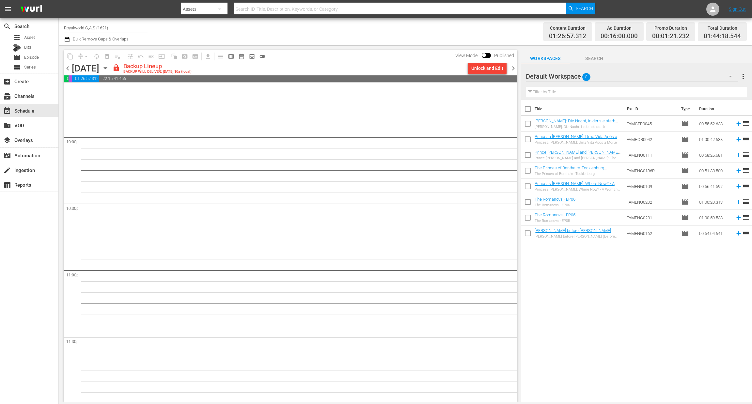
scroll to position [2877, 0]
click at [34, 12] on img at bounding box center [31, 9] width 31 height 15
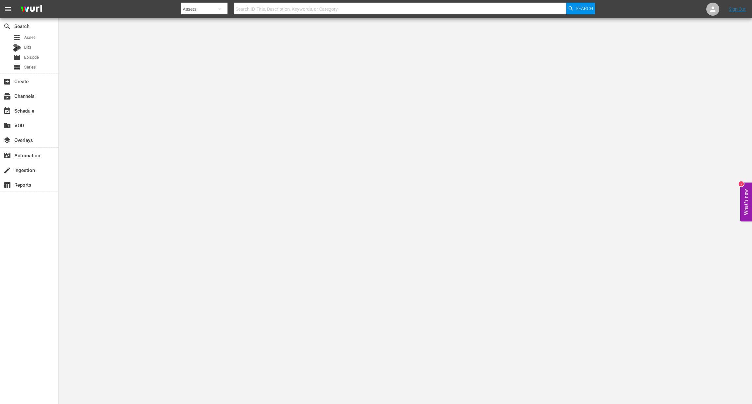
click at [89, 35] on body "menu Search By Assets Search ID, Title, Description, Keywords, or Category Sear…" at bounding box center [376, 202] width 752 height 404
click at [26, 111] on div "event_available Schedule" at bounding box center [18, 110] width 37 height 6
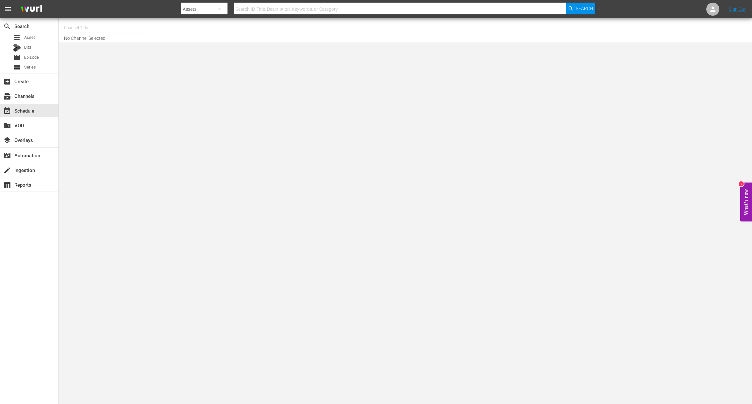
drag, startPoint x: 100, startPoint y: 29, endPoint x: 99, endPoint y: 33, distance: 4.4
click at [101, 28] on input "text" at bounding box center [106, 28] width 84 height 16
click at [122, 140] on div "Royalworld UK (1620 - amogonetworx_royalworld_1)" at bounding box center [153, 140] width 169 height 16
type input "Royalworld UK (1620 - amogonetworx_royalworld_1)"
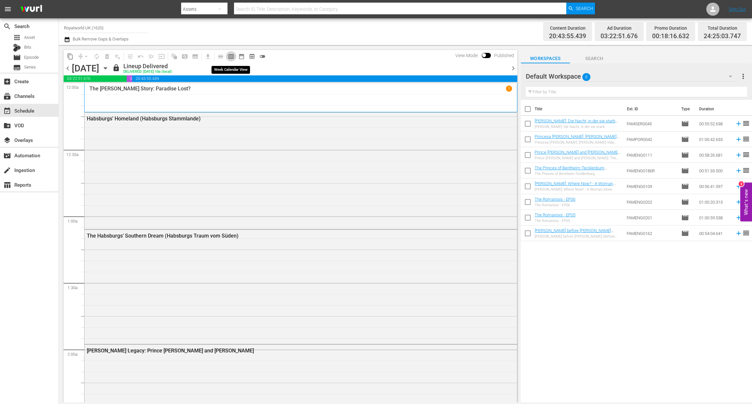
drag, startPoint x: 231, startPoint y: 58, endPoint x: 307, endPoint y: 3, distance: 93.0
click at [230, 57] on span "calendar_view_week_outlined" at bounding box center [231, 56] width 7 height 7
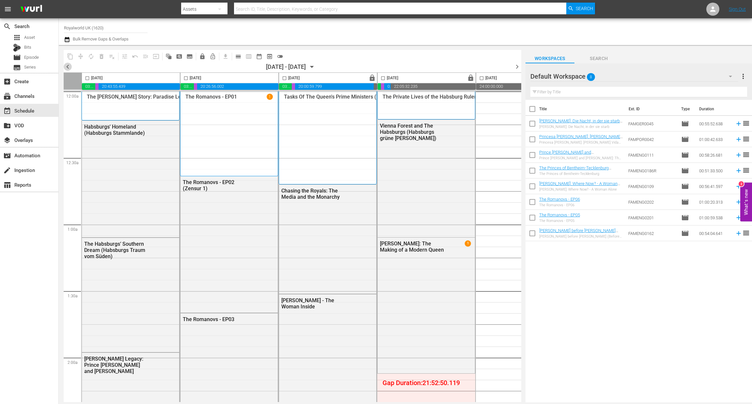
click at [70, 67] on span "chevron_left" at bounding box center [68, 67] width 8 height 8
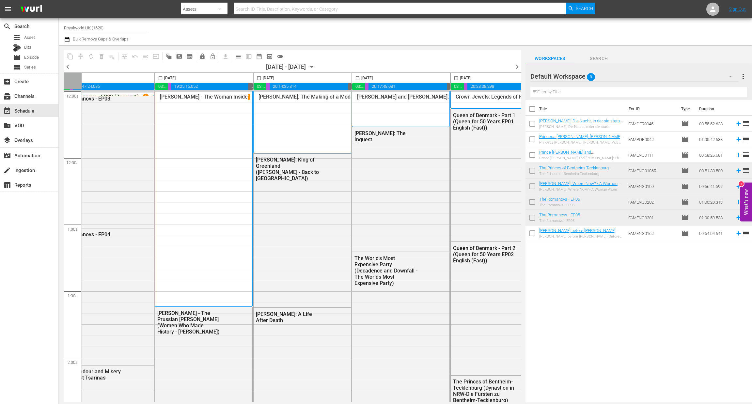
scroll to position [0, 253]
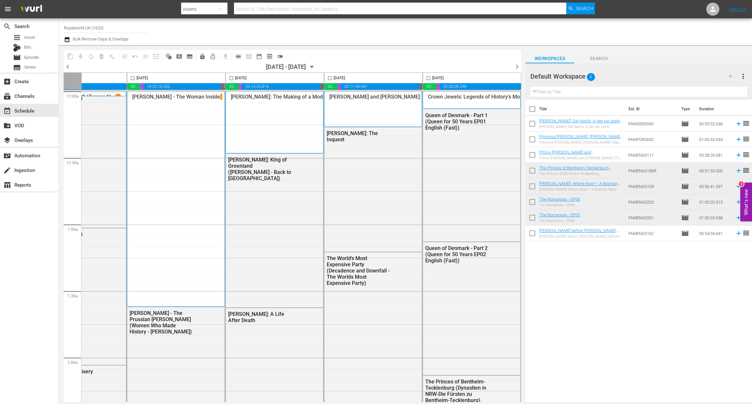
click at [229, 77] on input "checkbox" at bounding box center [232, 80] width 8 height 8
checkbox input "true"
click at [70, 57] on span "content_copy" at bounding box center [70, 56] width 7 height 7
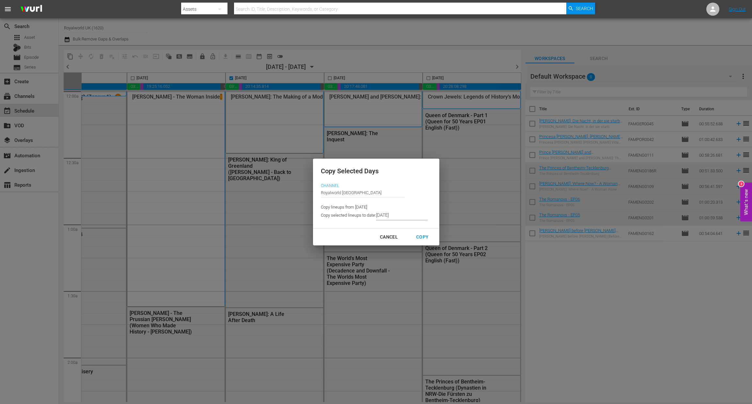
click at [401, 212] on input "[DATE]" at bounding box center [402, 216] width 52 height 10
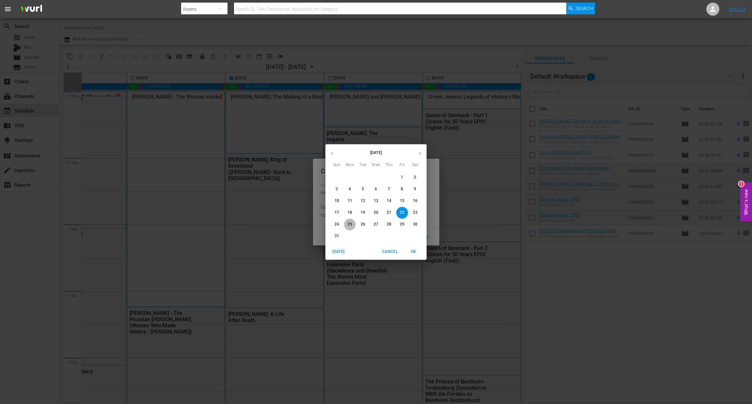
click at [348, 224] on p "25" at bounding box center [350, 225] width 5 height 6
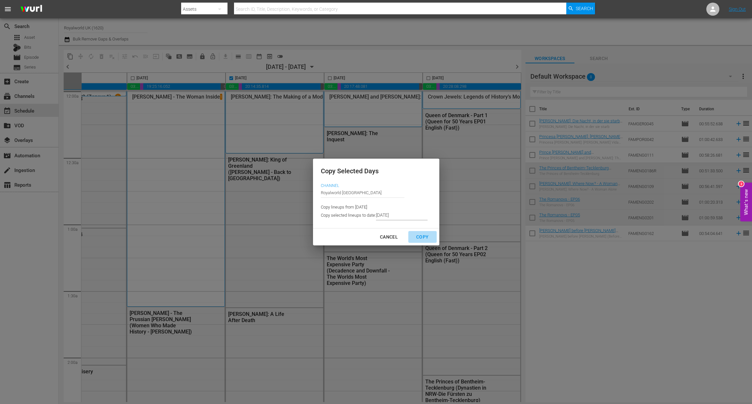
click at [423, 238] on div "Copy" at bounding box center [422, 237] width 23 height 8
type input "[DATE]"
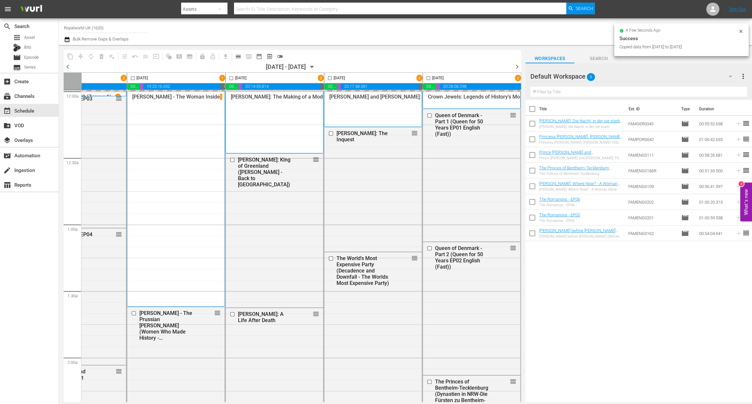
checkbox input "false"
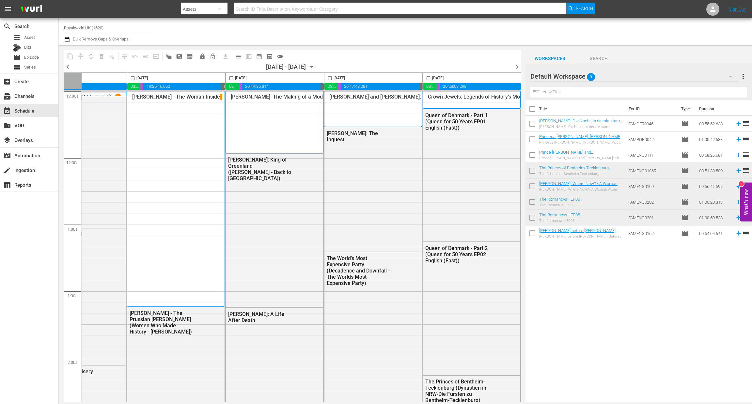
click at [327, 77] on input "checkbox" at bounding box center [330, 80] width 8 height 8
checkbox input "true"
click at [71, 55] on span "content_copy" at bounding box center [70, 56] width 7 height 7
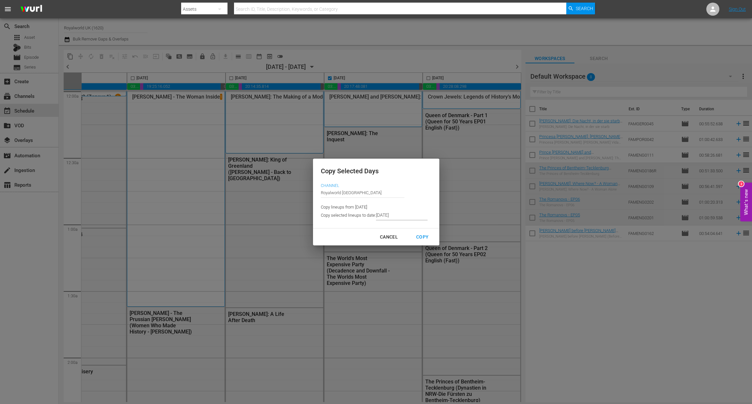
click at [415, 216] on input "[DATE]" at bounding box center [402, 216] width 52 height 10
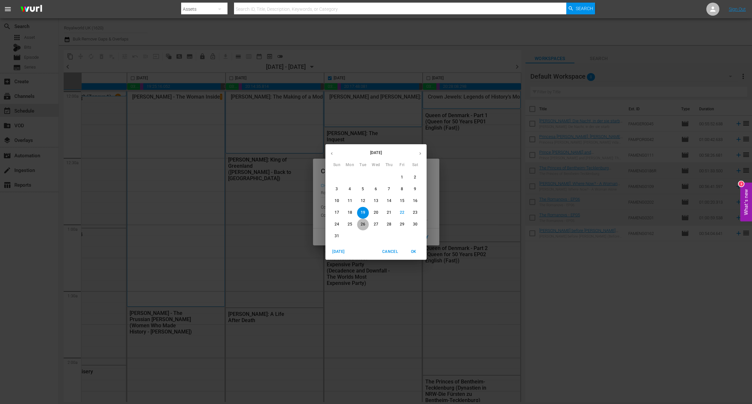
click at [363, 226] on p "26" at bounding box center [363, 225] width 5 height 6
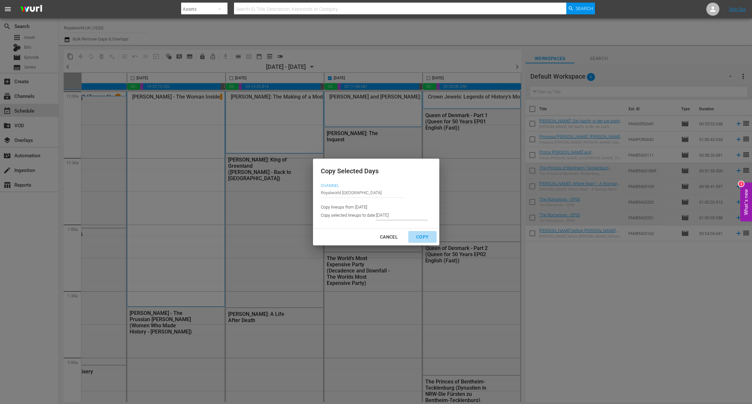
click at [425, 239] on div "Copy" at bounding box center [422, 237] width 23 height 8
type input "[DATE]"
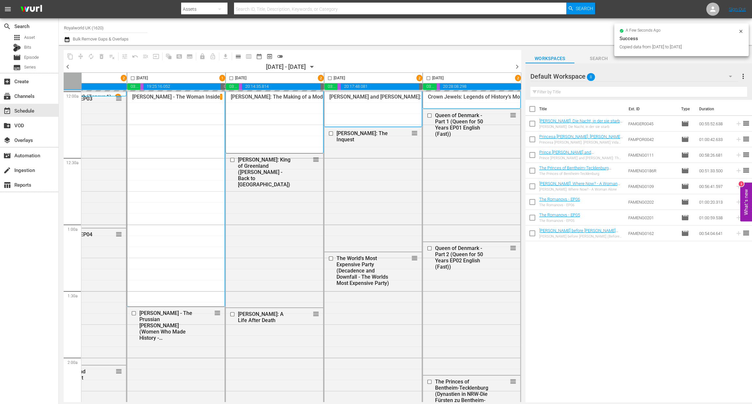
checkbox input "false"
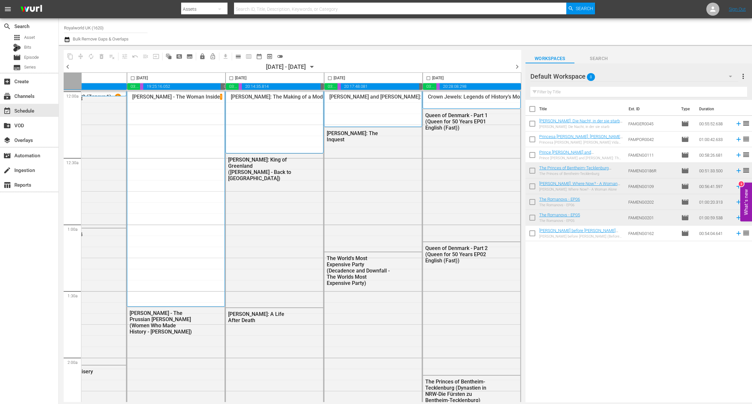
click at [426, 79] on input "checkbox" at bounding box center [429, 80] width 8 height 8
checkbox input "true"
click at [67, 55] on span "content_copy" at bounding box center [70, 56] width 7 height 7
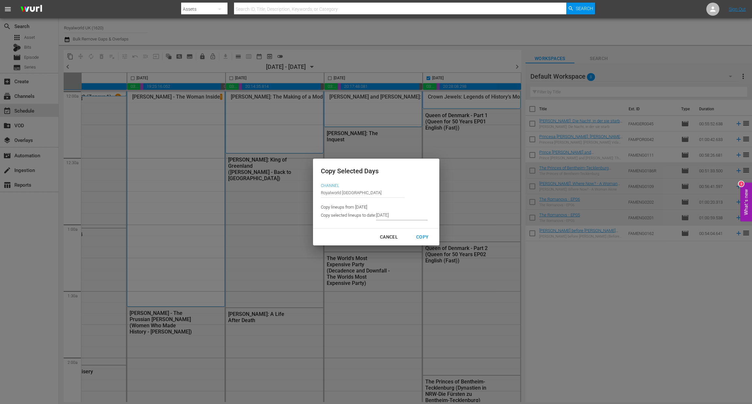
click at [398, 216] on input "[DATE]" at bounding box center [402, 216] width 52 height 10
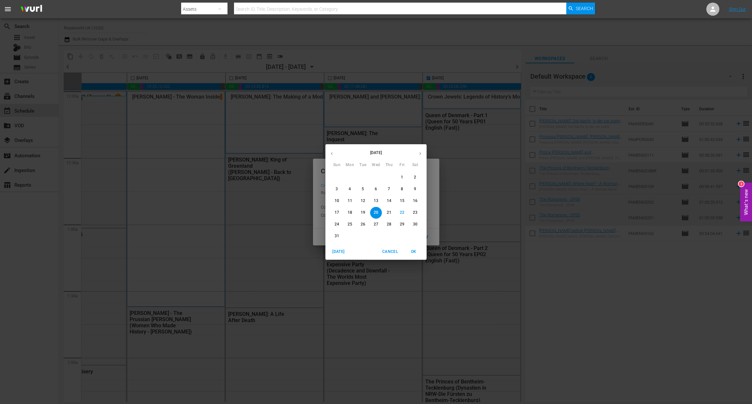
click at [377, 224] on p "27" at bounding box center [376, 225] width 5 height 6
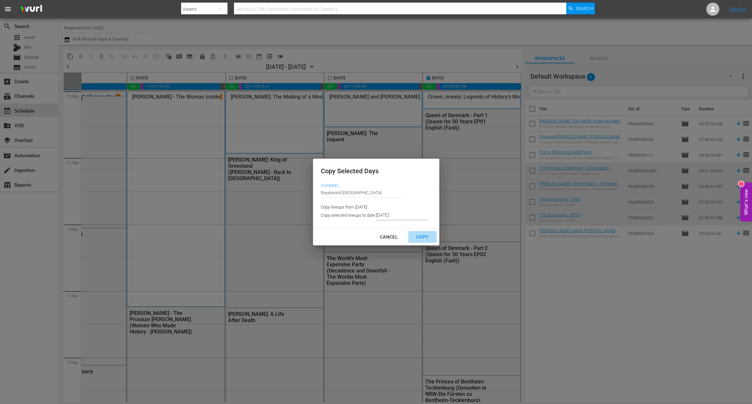
click at [427, 239] on div "Copy" at bounding box center [422, 237] width 23 height 8
type input "[DATE]"
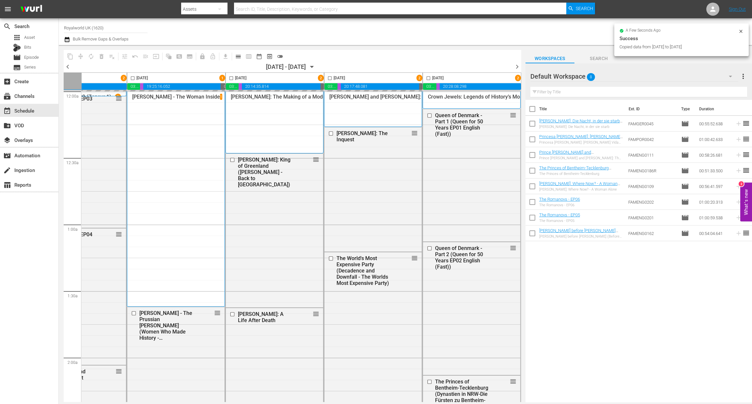
checkbox input "false"
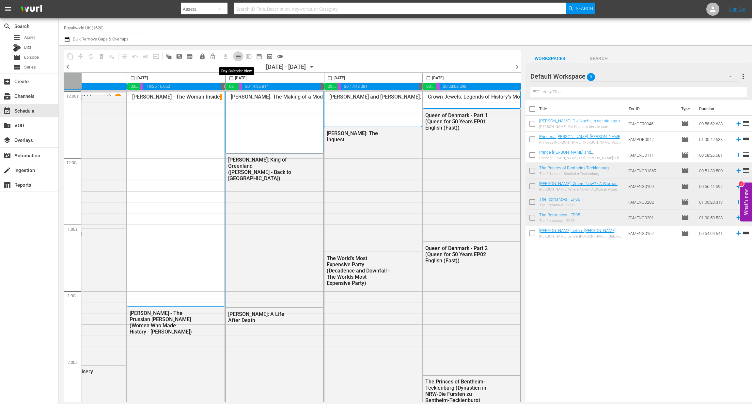
click at [241, 54] on span "calendar_view_day_outlined" at bounding box center [238, 56] width 7 height 7
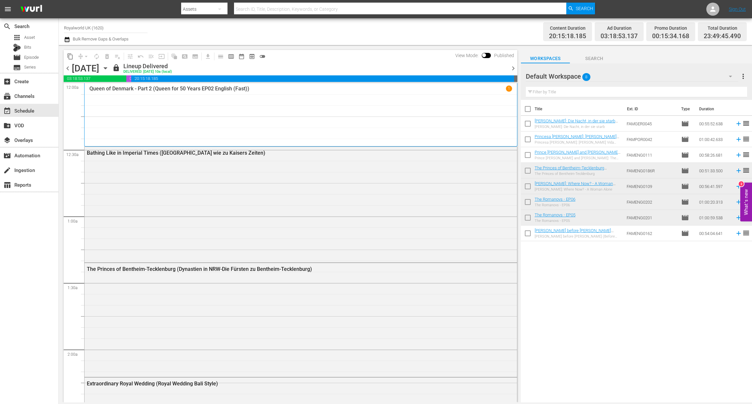
click at [514, 67] on span "chevron_right" at bounding box center [513, 68] width 8 height 8
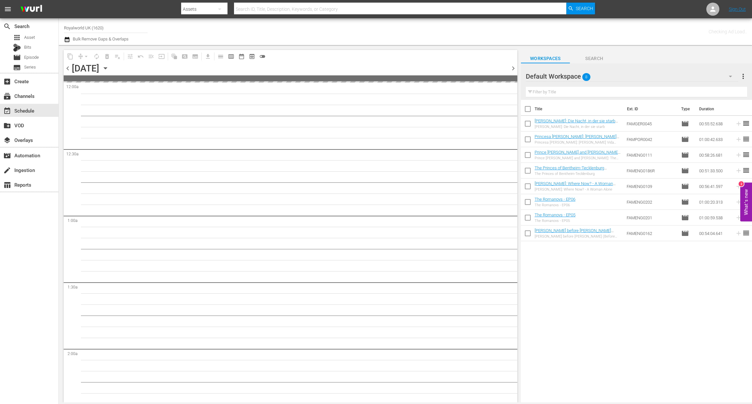
click at [514, 67] on span "chevron_right" at bounding box center [513, 68] width 8 height 8
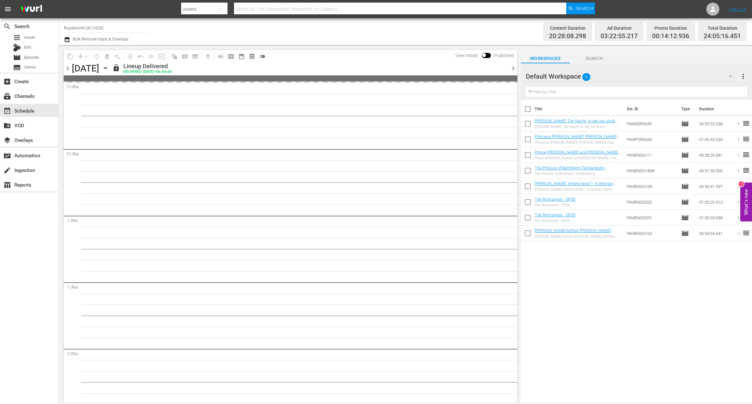
click at [514, 67] on span "chevron_right" at bounding box center [513, 68] width 8 height 8
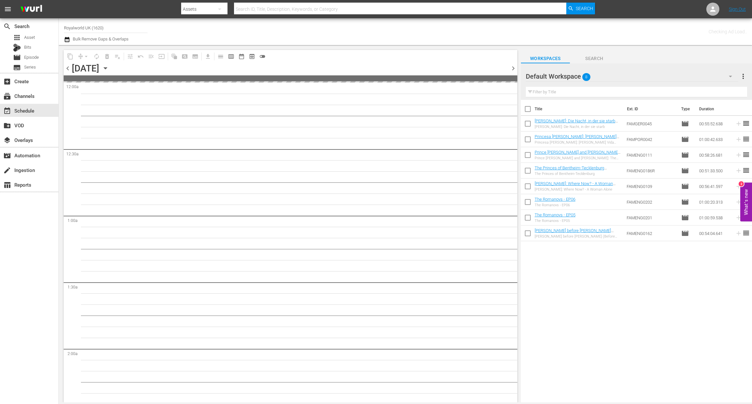
click at [514, 67] on span "chevron_right" at bounding box center [513, 68] width 8 height 8
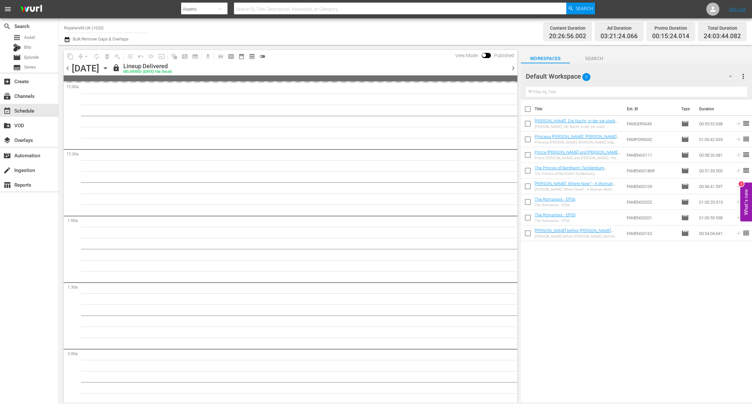
click at [514, 67] on span "chevron_right" at bounding box center [513, 68] width 8 height 8
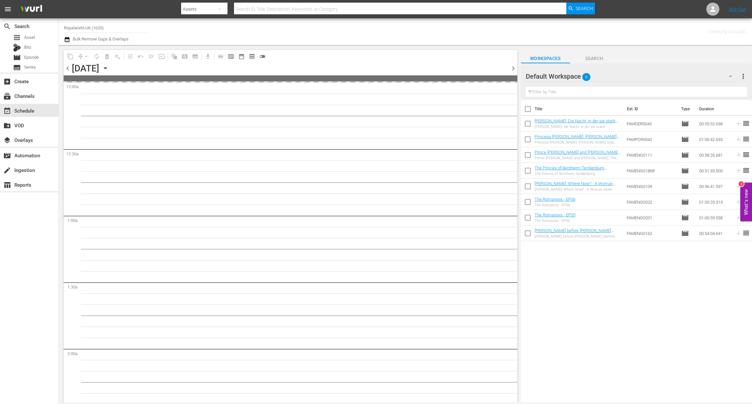
click at [514, 67] on span "chevron_right" at bounding box center [513, 68] width 8 height 8
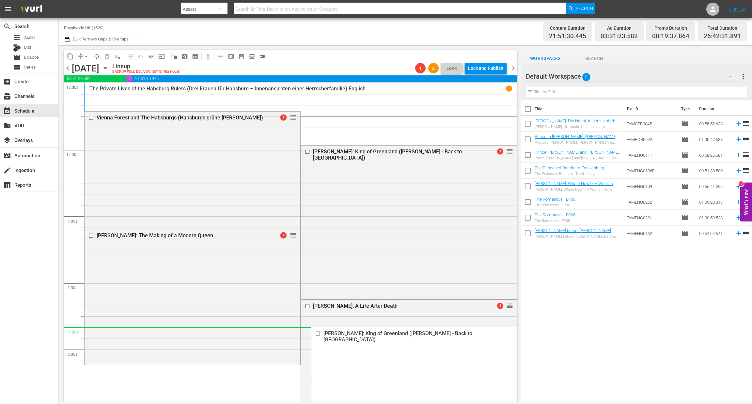
drag, startPoint x: 502, startPoint y: 150, endPoint x: 426, endPoint y: 338, distance: 202.0
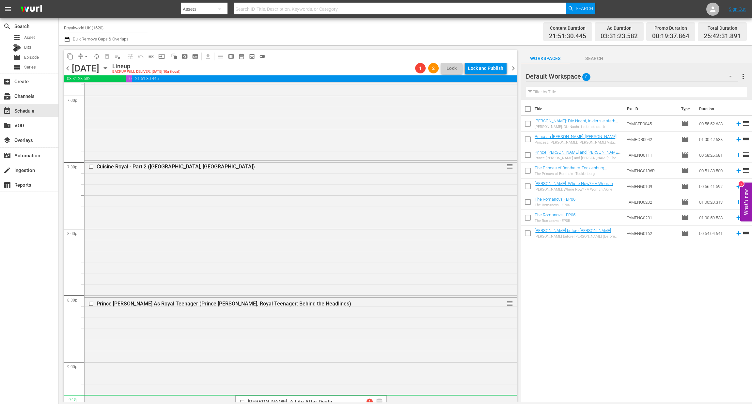
scroll to position [2497, 0]
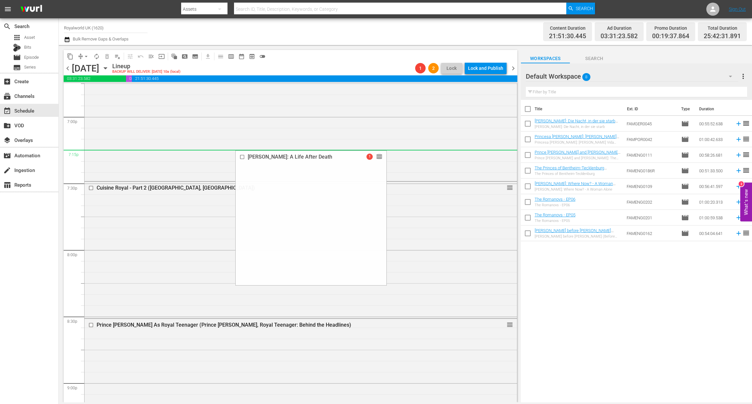
drag, startPoint x: 362, startPoint y: 308, endPoint x: 371, endPoint y: 157, distance: 151.1
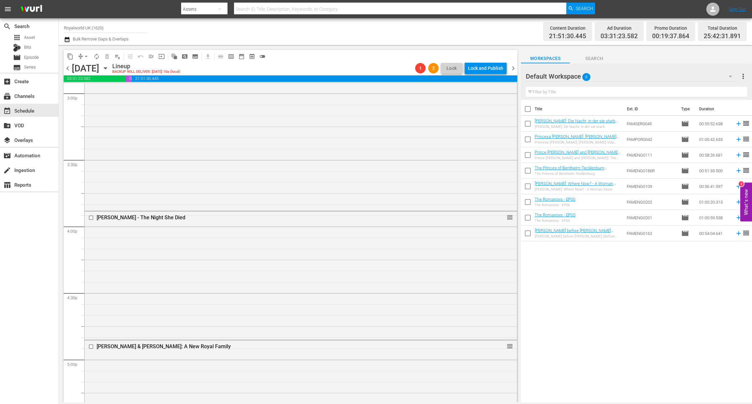
scroll to position [1982, 0]
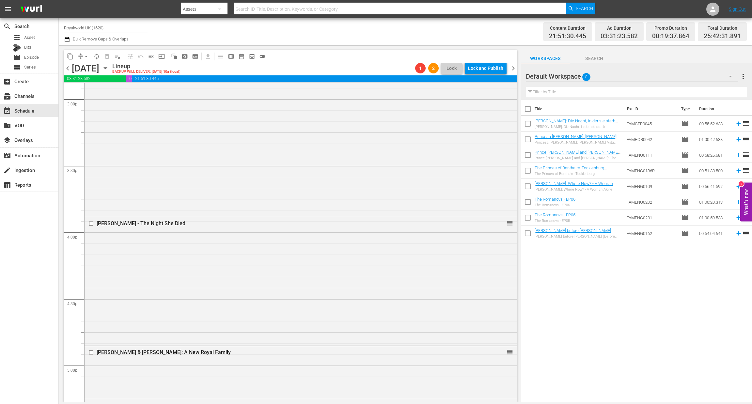
drag, startPoint x: 501, startPoint y: 254, endPoint x: 328, endPoint y: 172, distance: 191.0
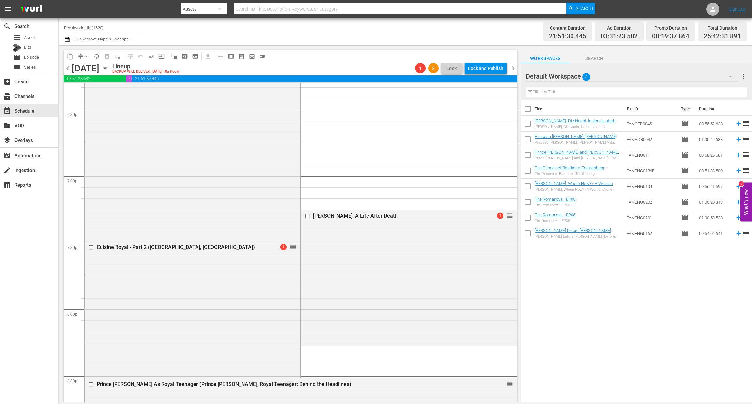
scroll to position [2472, 0]
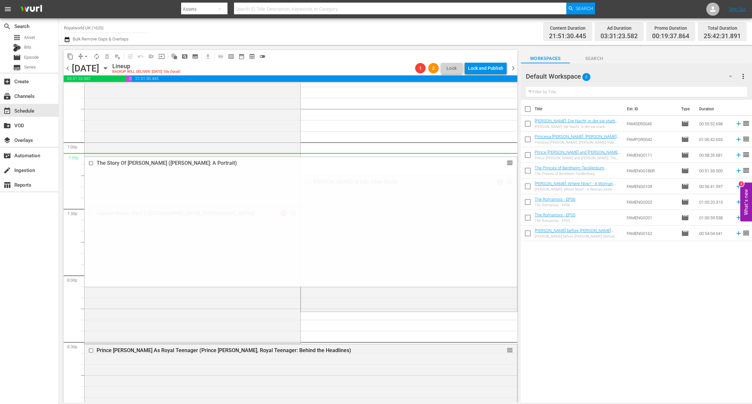
drag, startPoint x: 500, startPoint y: 329, endPoint x: 451, endPoint y: 169, distance: 167.3
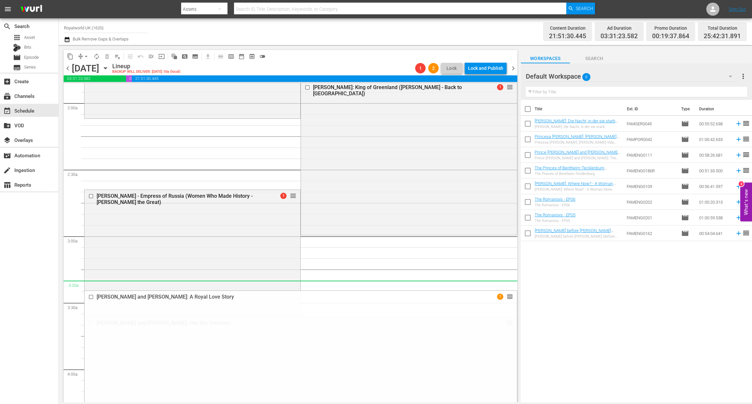
scroll to position [440, 0]
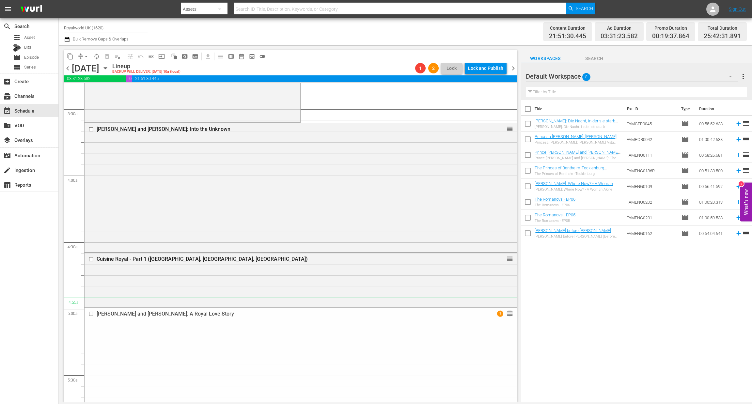
drag, startPoint x: 504, startPoint y: 289, endPoint x: 425, endPoint y: 299, distance: 79.9
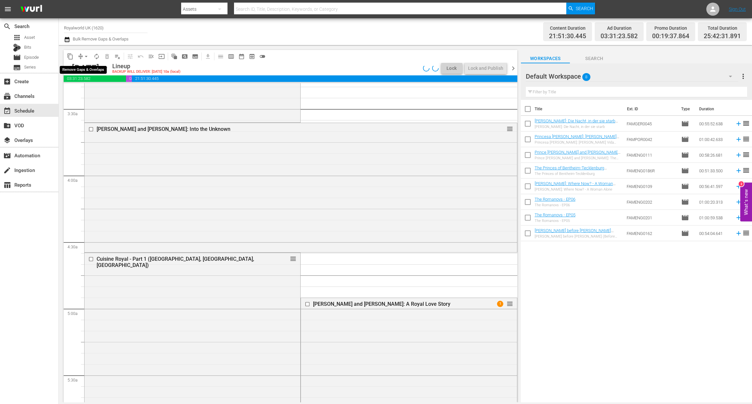
click at [87, 56] on span "arrow_drop_down" at bounding box center [86, 56] width 7 height 7
click at [101, 94] on li "Align to End of Previous Day" at bounding box center [86, 91] width 69 height 11
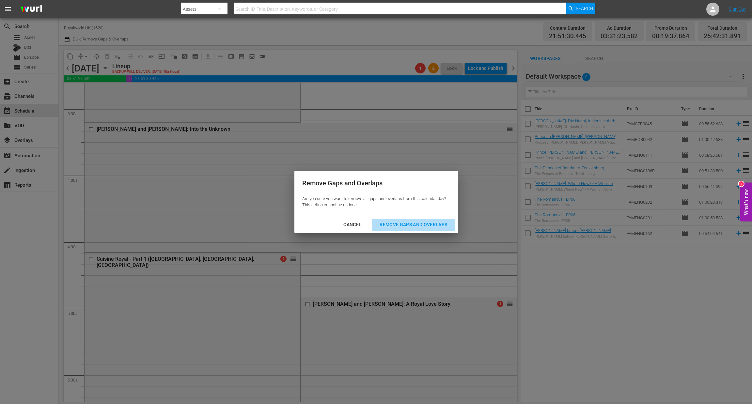
click at [432, 226] on div "Remove Gaps and Overlaps" at bounding box center [413, 225] width 78 height 8
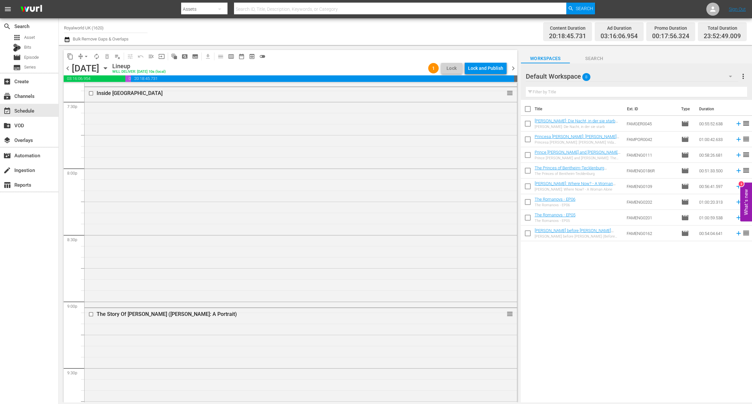
scroll to position [2520, 0]
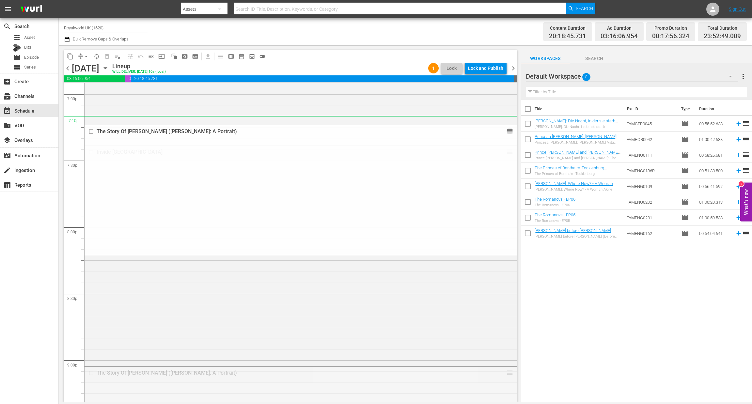
drag, startPoint x: 502, startPoint y: 374, endPoint x: 383, endPoint y: 119, distance: 281.6
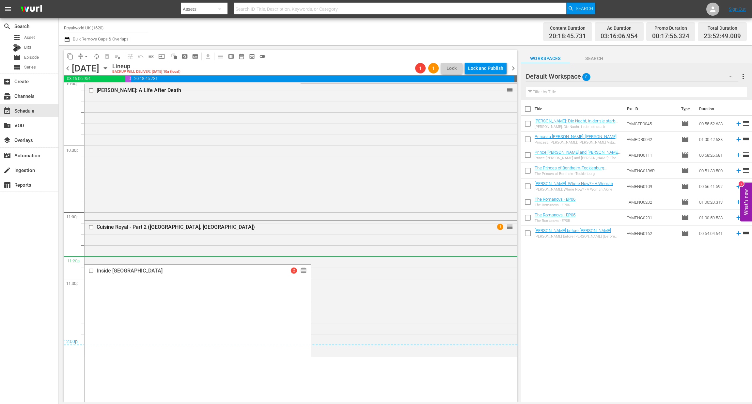
scroll to position [2934, 0]
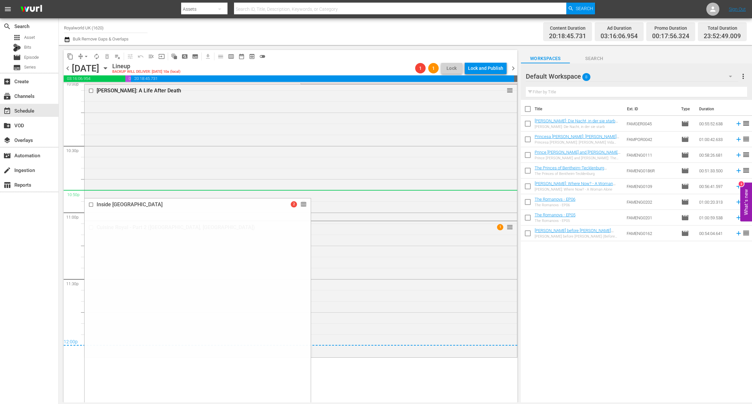
drag, startPoint x: 290, startPoint y: 200, endPoint x: 357, endPoint y: 192, distance: 67.8
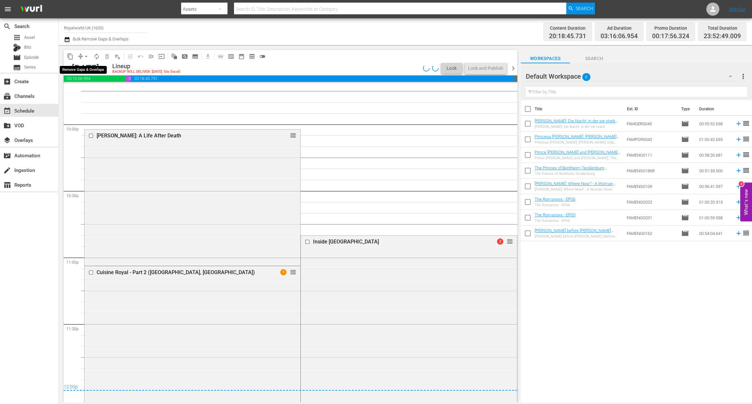
scroll to position [2900, 0]
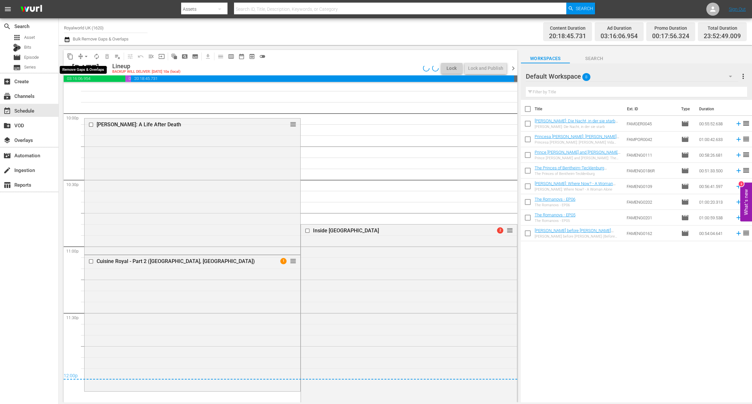
click at [87, 57] on span "arrow_drop_down" at bounding box center [86, 56] width 7 height 7
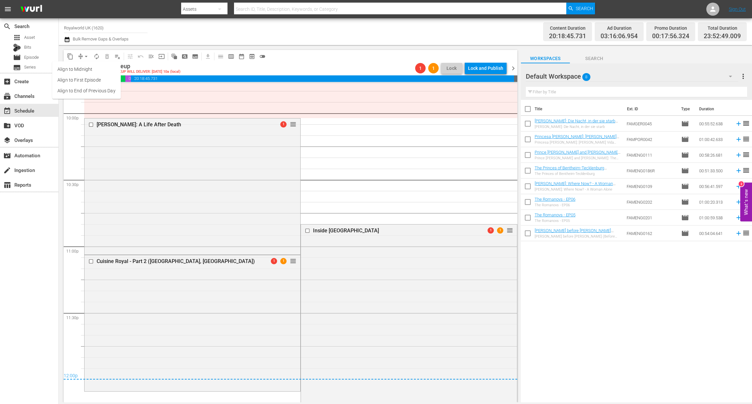
click at [84, 94] on li "Align to End of Previous Day" at bounding box center [86, 91] width 69 height 11
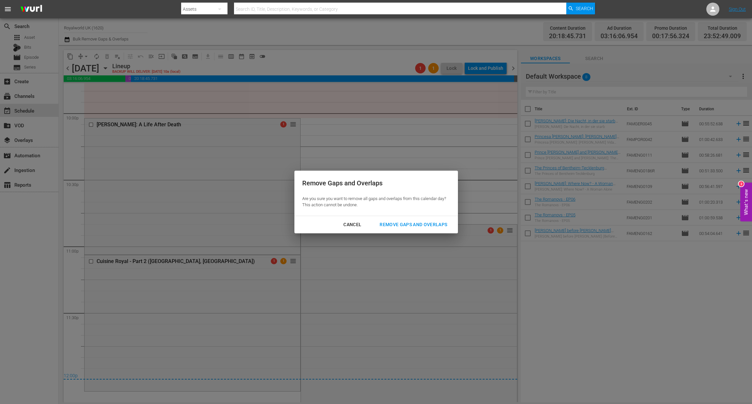
click at [421, 229] on button "Remove Gaps and Overlaps" at bounding box center [413, 225] width 83 height 12
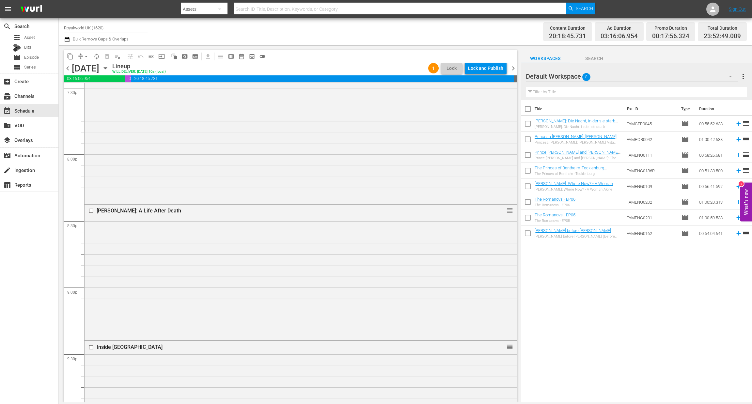
scroll to position [2595, 0]
click at [495, 67] on div "Lock and Publish" at bounding box center [485, 68] width 35 height 12
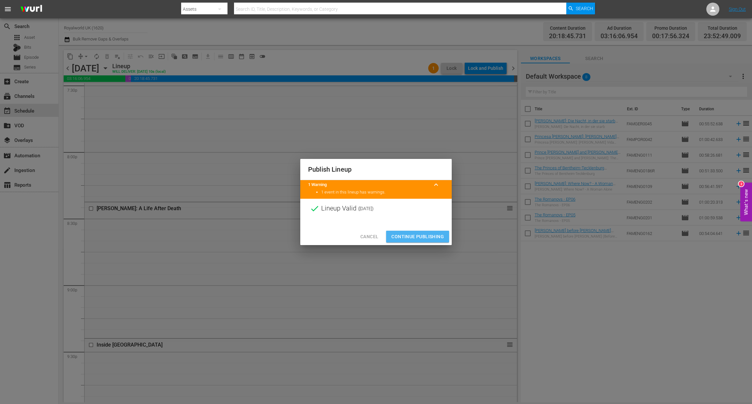
drag, startPoint x: 420, startPoint y: 235, endPoint x: 424, endPoint y: 236, distance: 3.4
click at [421, 235] on span "Continue Publishing" at bounding box center [417, 237] width 53 height 8
